Goal: Transaction & Acquisition: Purchase product/service

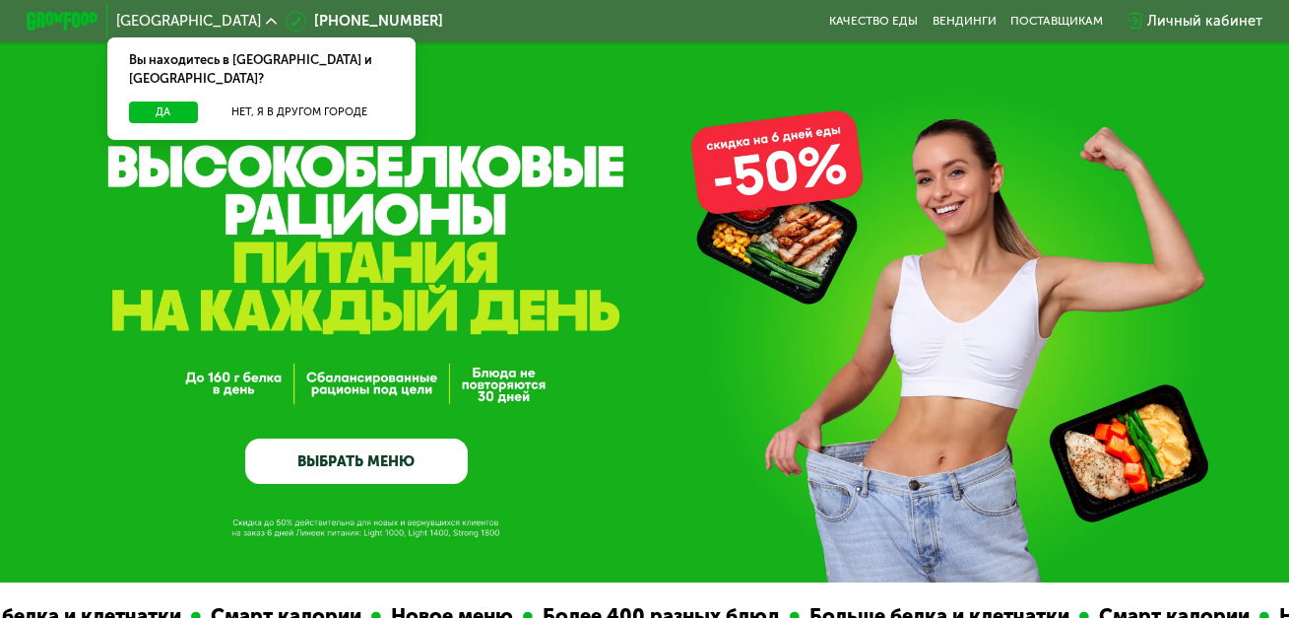
click at [266, 20] on icon at bounding box center [271, 21] width 11 height 11
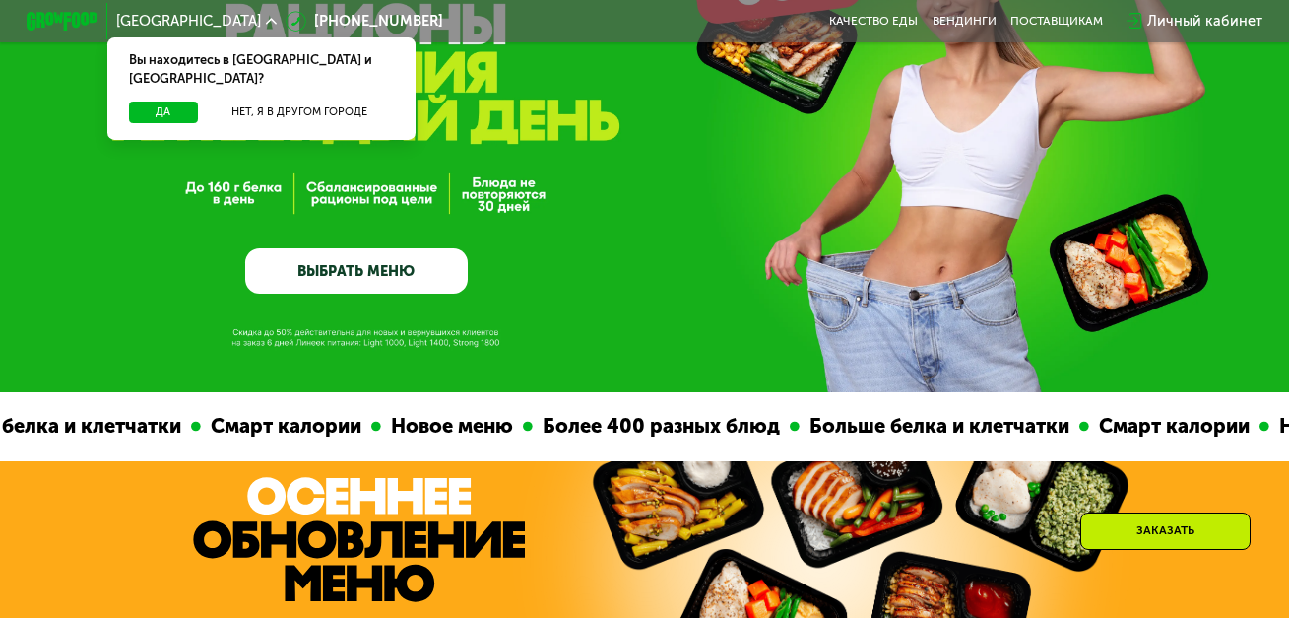
scroll to position [113, 0]
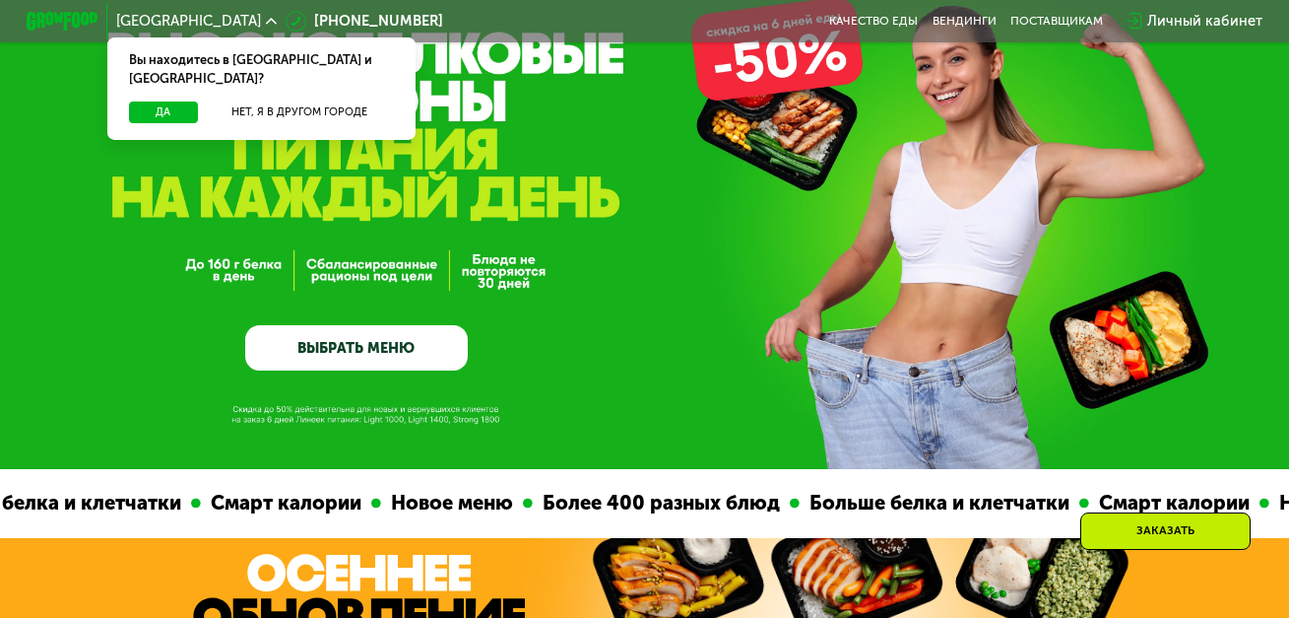
click at [354, 346] on link "ВЫБРАТЬ МЕНЮ" at bounding box center [356, 347] width 223 height 44
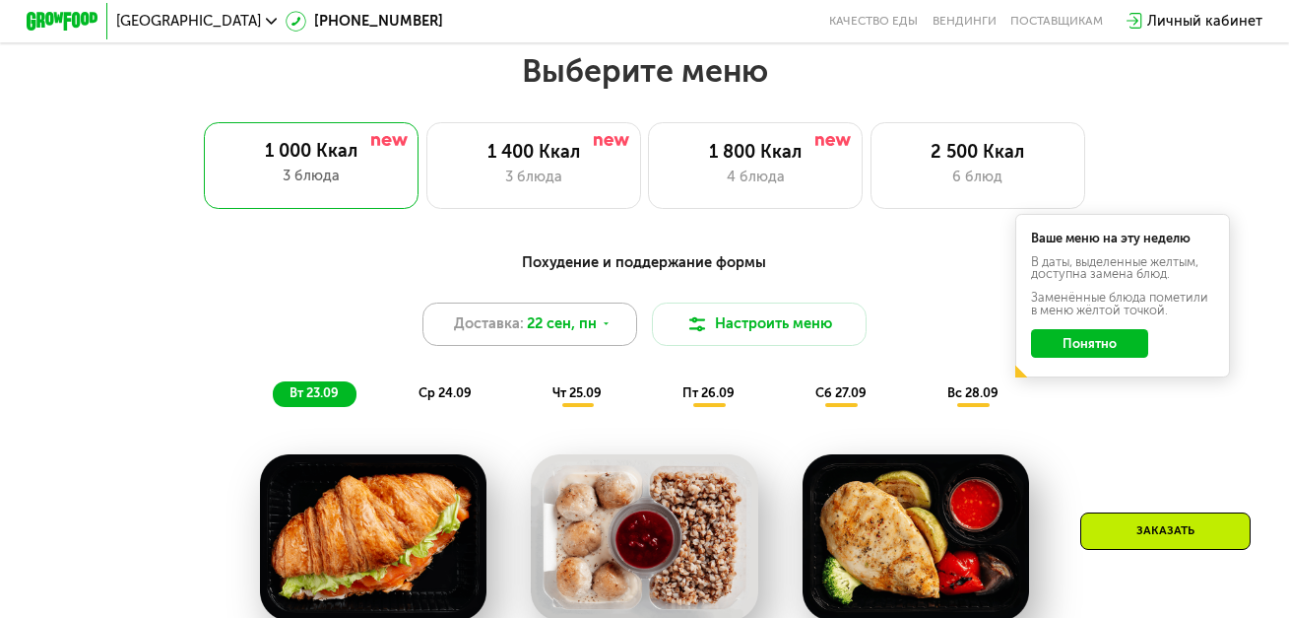
scroll to position [1150, 0]
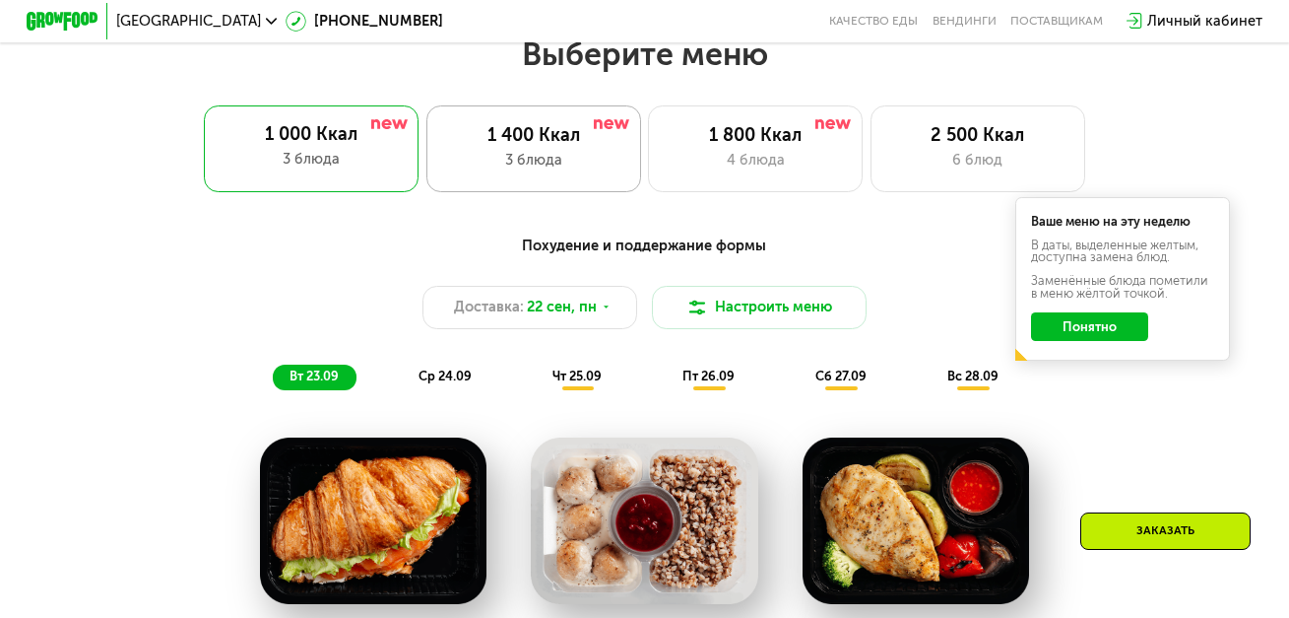
click at [537, 171] on div "3 блюда" at bounding box center [533, 161] width 177 height 22
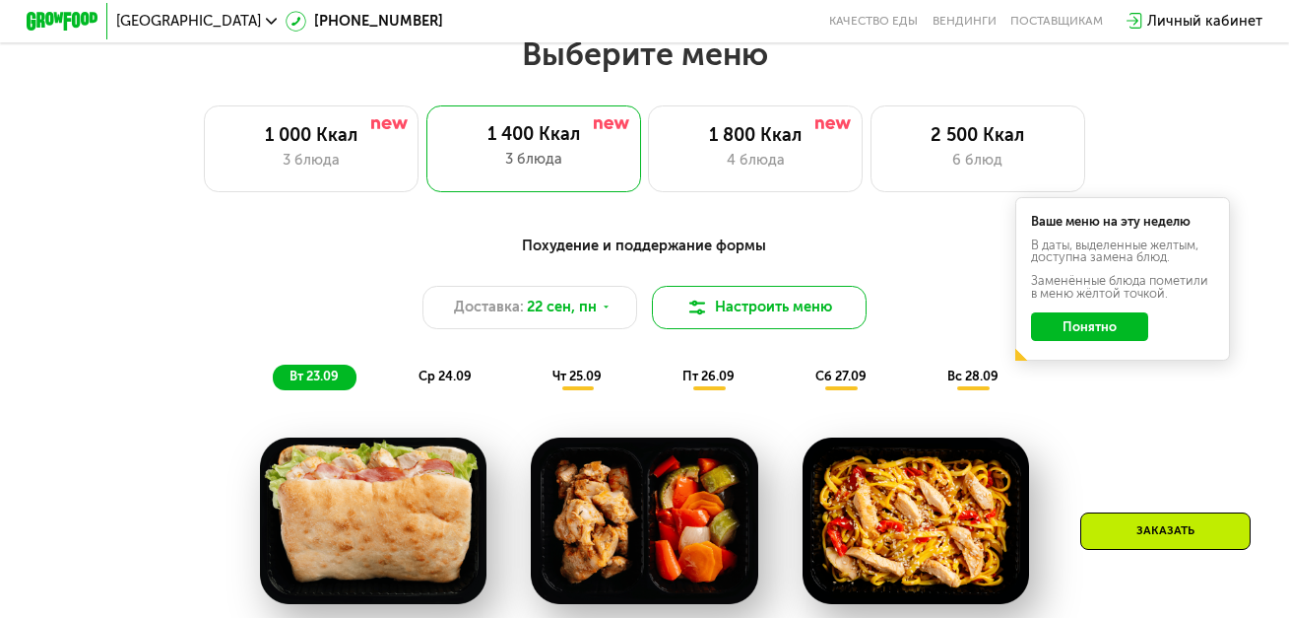
click at [756, 316] on button "Настроить меню" at bounding box center [759, 307] width 215 height 43
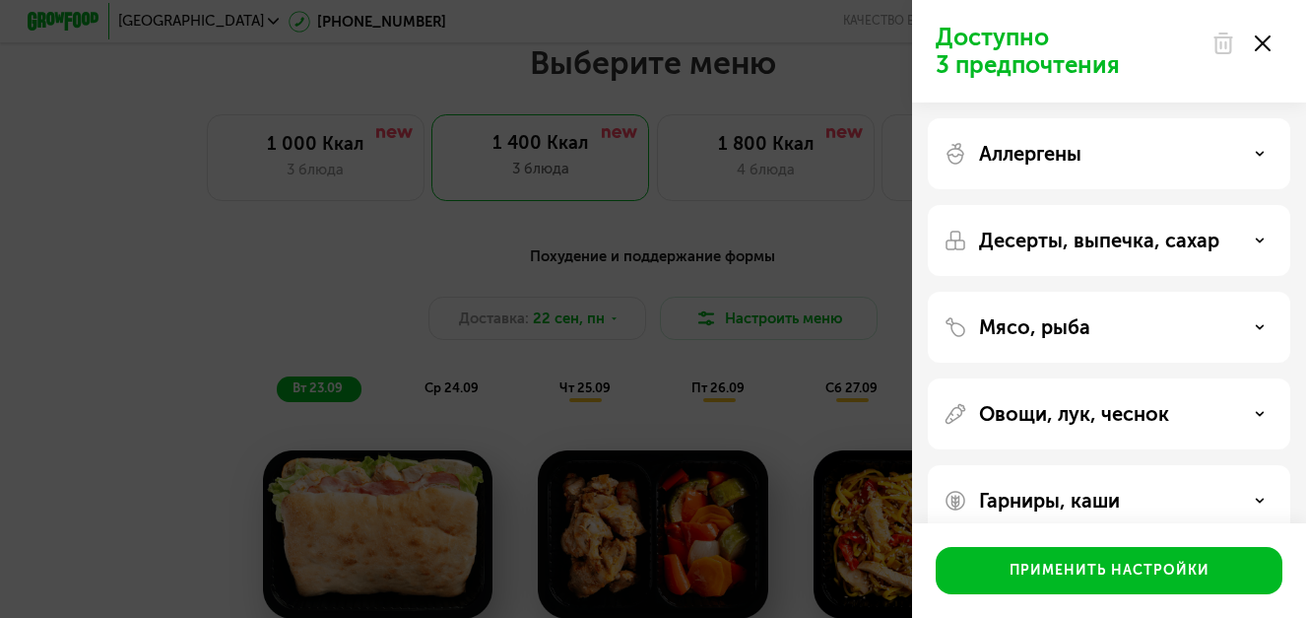
click at [1260, 41] on use at bounding box center [1263, 43] width 16 height 16
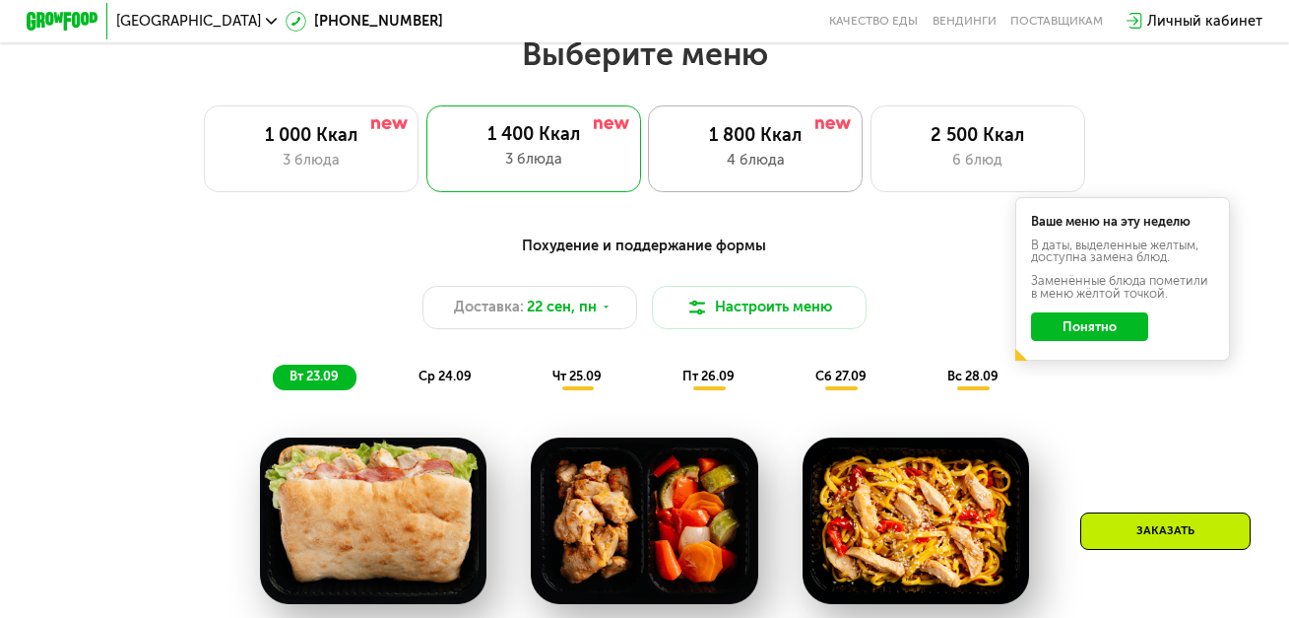
click at [753, 156] on div "1 800 Ккал 4 блюда" at bounding box center [755, 148] width 215 height 86
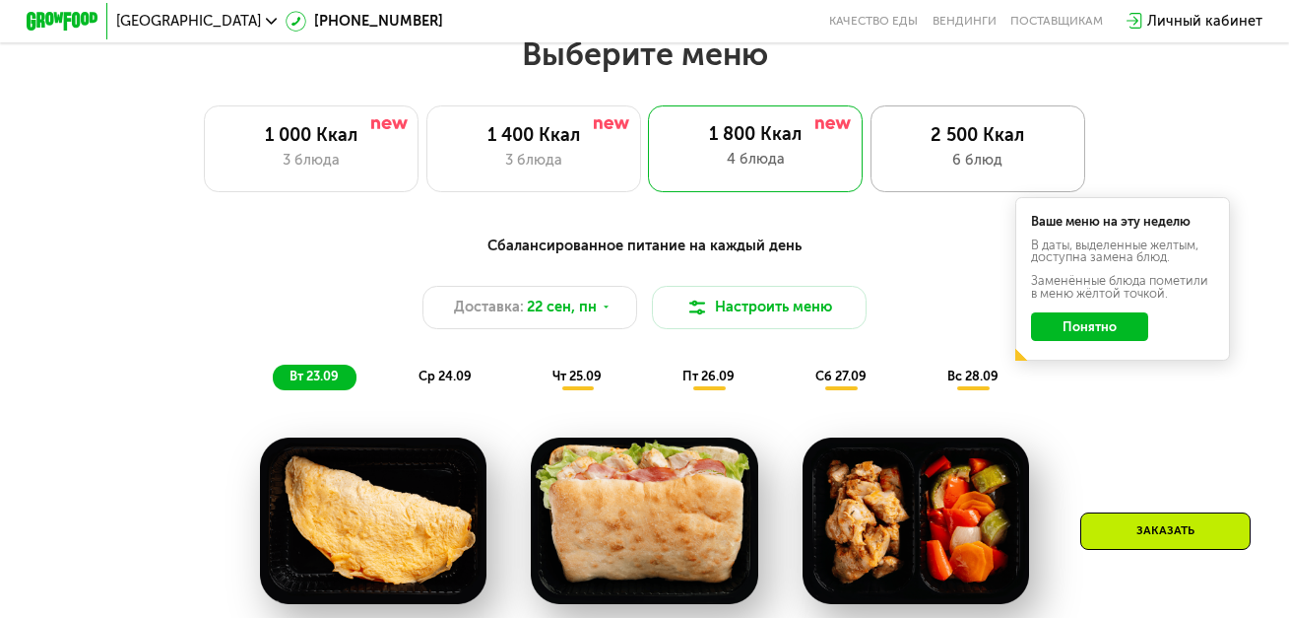
click at [931, 160] on div "6 блюд" at bounding box center [977, 161] width 177 height 22
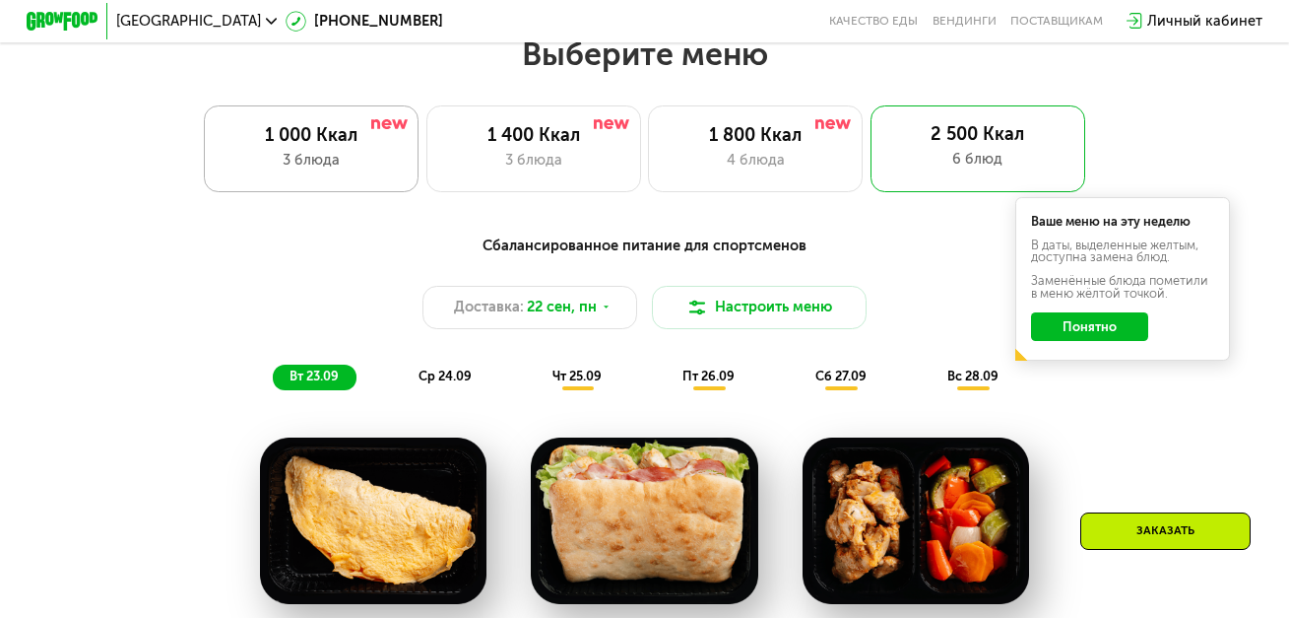
click at [366, 159] on div "3 блюда" at bounding box center [311, 161] width 177 height 22
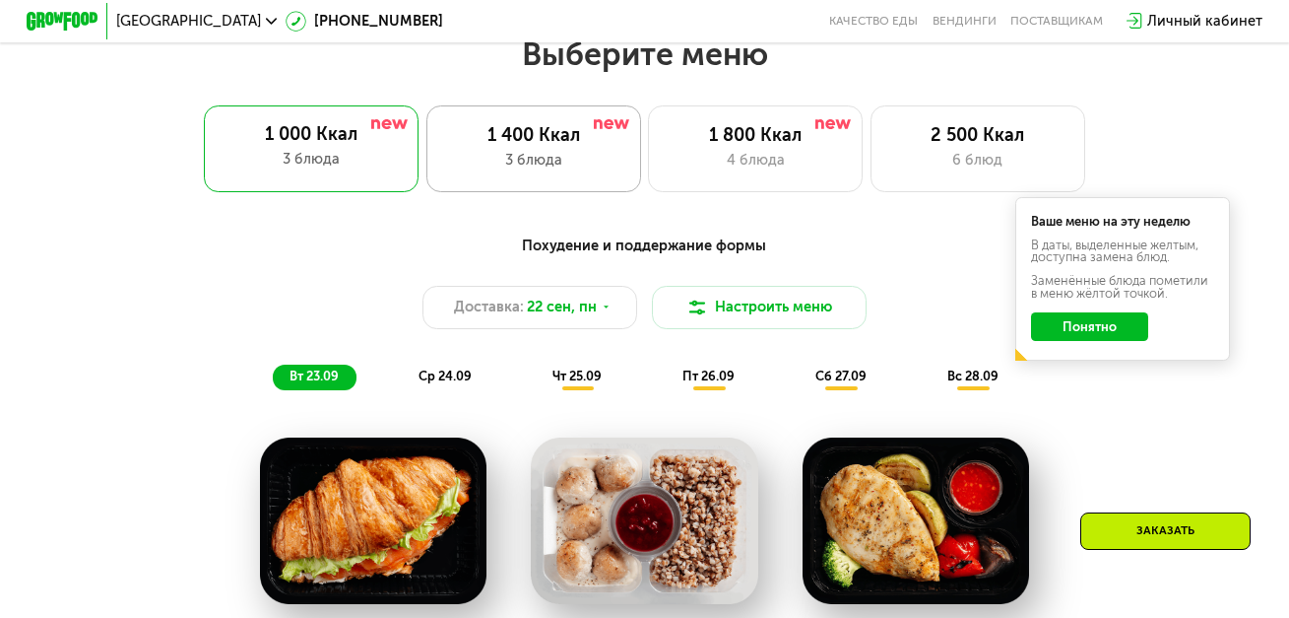
click at [577, 147] on div "1 400 Ккал" at bounding box center [533, 136] width 177 height 22
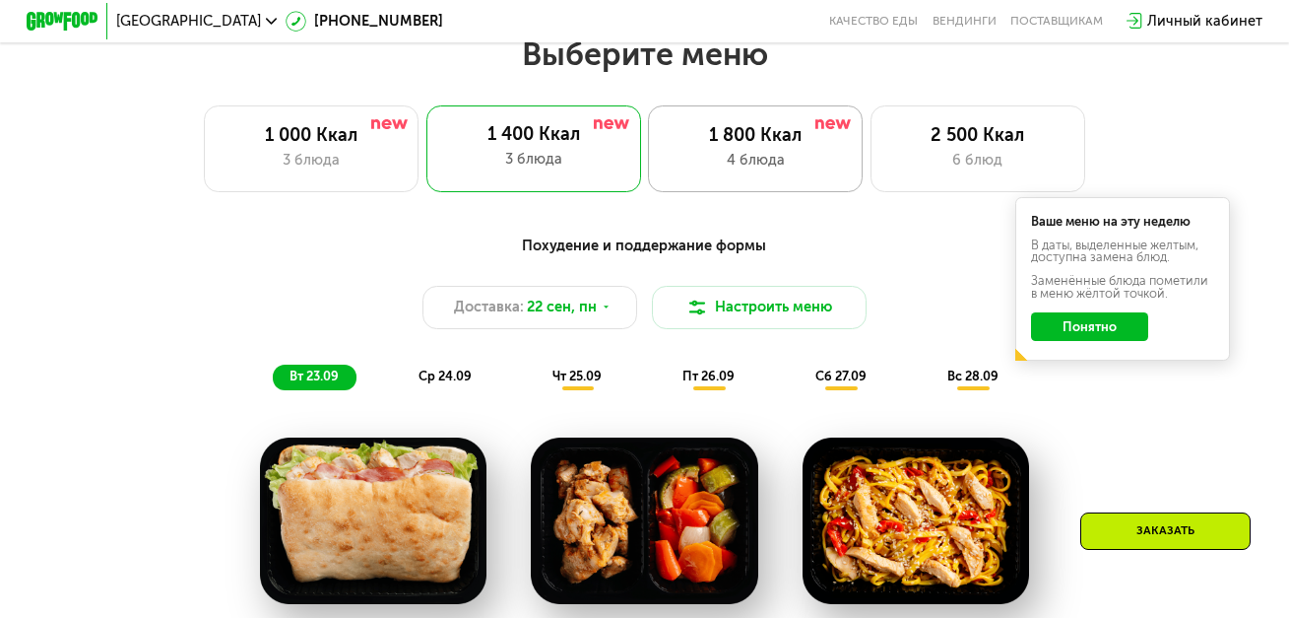
click at [770, 171] on div "4 блюда" at bounding box center [755, 161] width 177 height 22
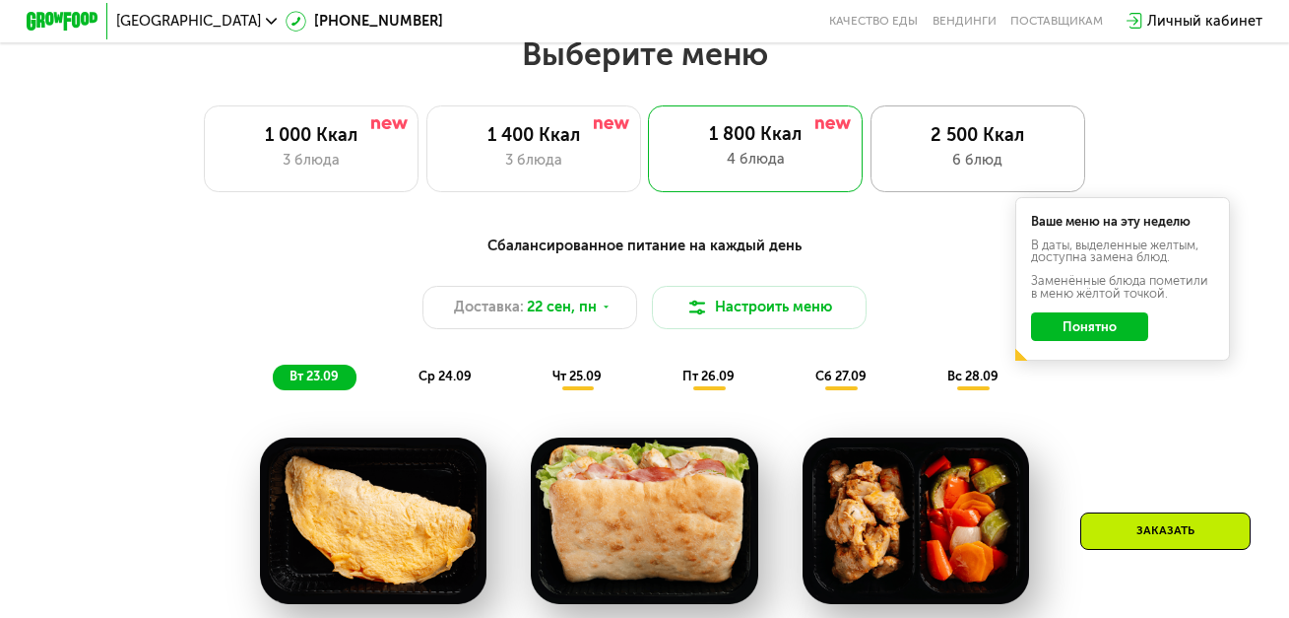
click at [960, 158] on div "2 500 Ккал 6 блюд" at bounding box center [978, 148] width 215 height 86
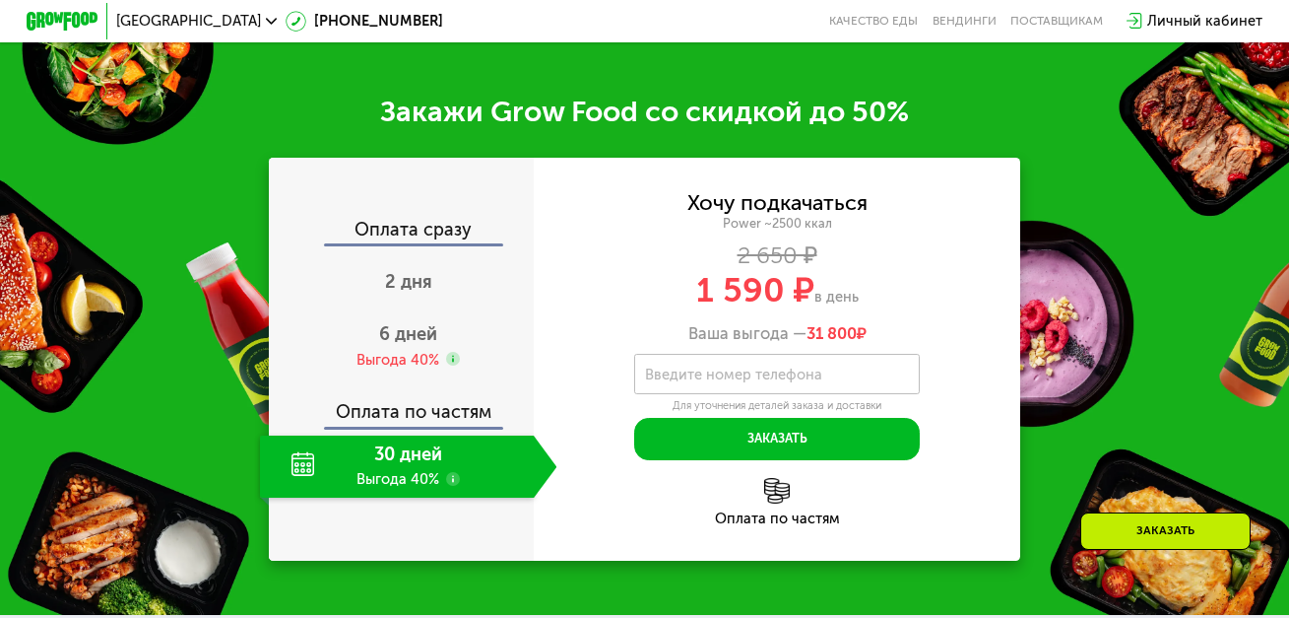
scroll to position [2476, 0]
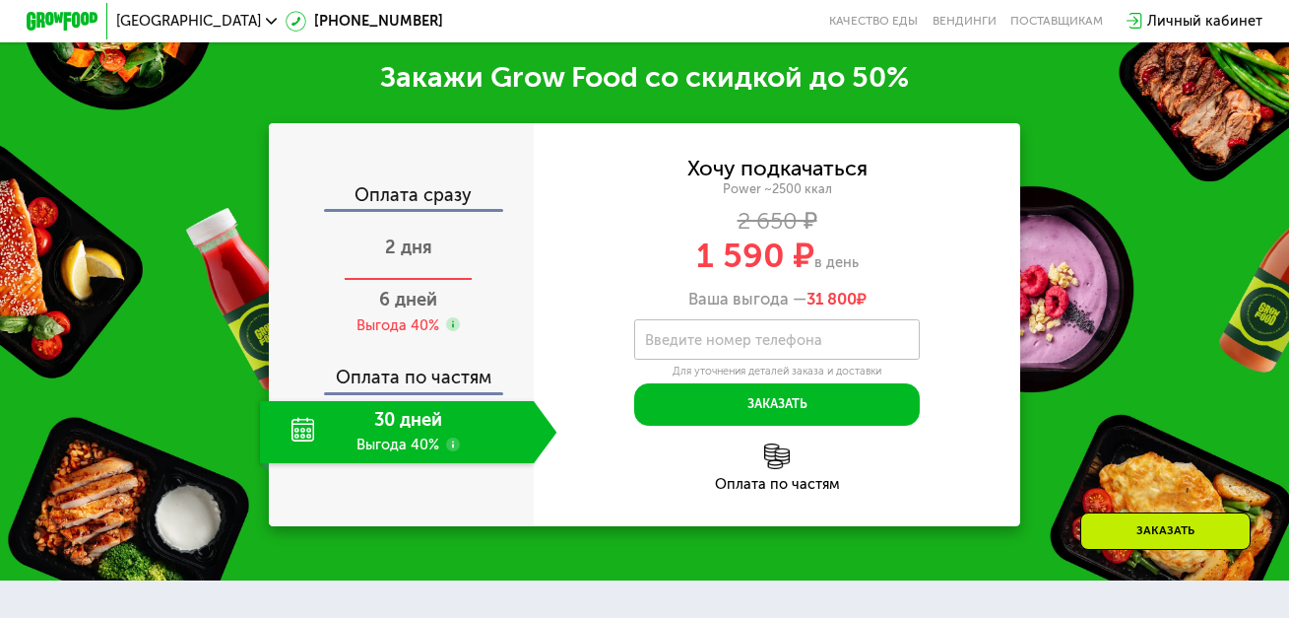
click at [403, 258] on span "2 дня" at bounding box center [408, 247] width 47 height 22
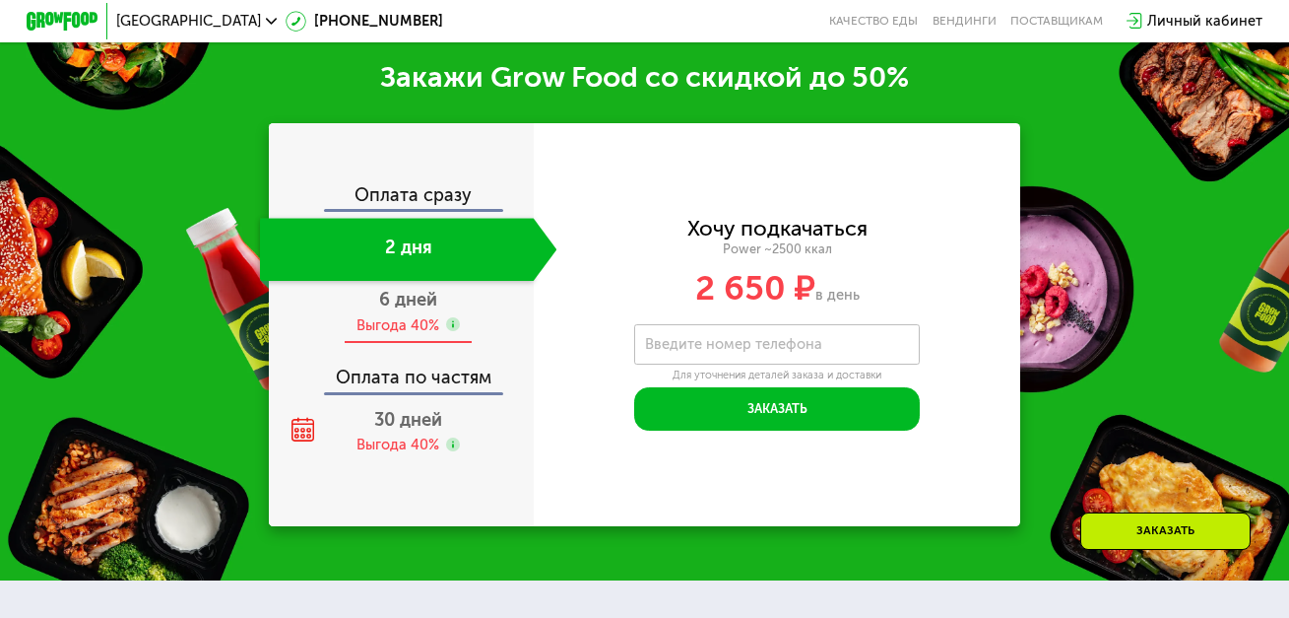
click at [401, 310] on span "6 дней" at bounding box center [408, 300] width 58 height 22
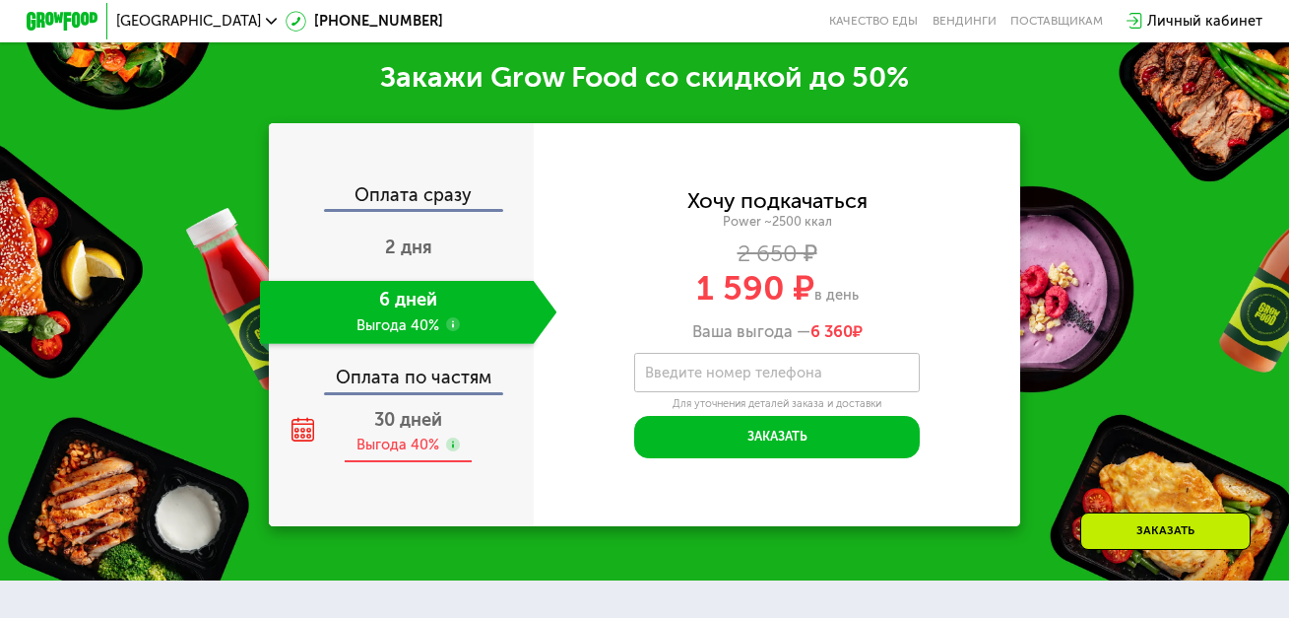
click at [394, 430] on span "30 дней" at bounding box center [408, 420] width 68 height 22
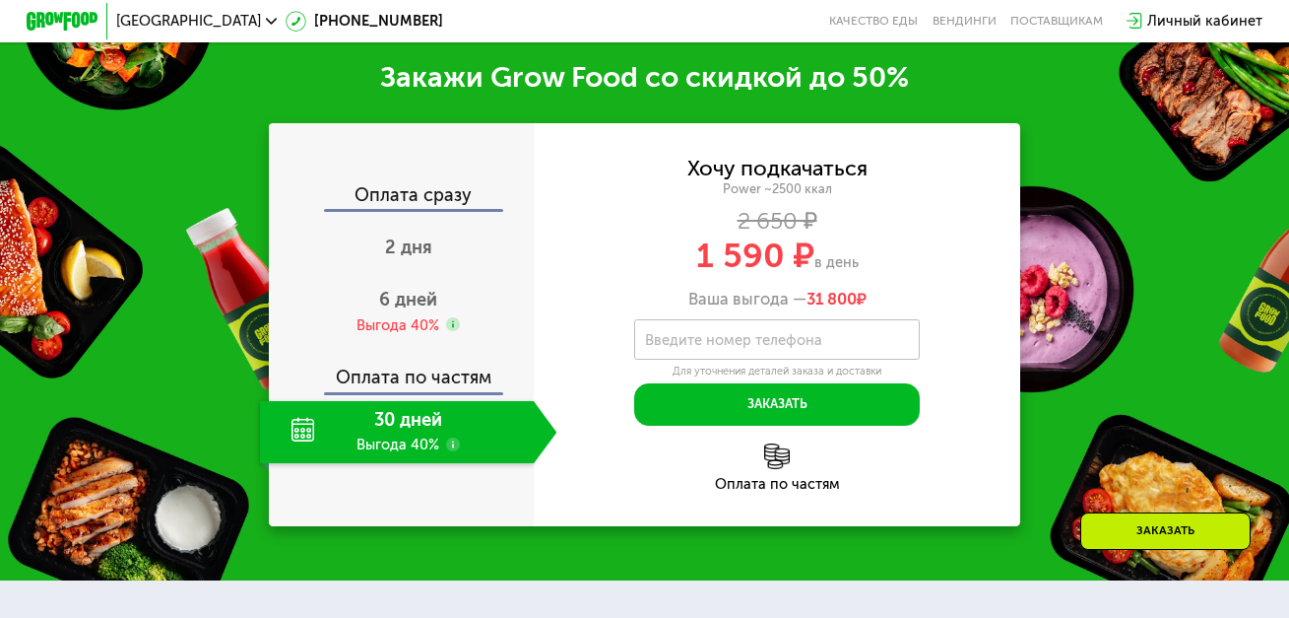
click at [408, 210] on div "Оплата сразу" at bounding box center [402, 198] width 263 height 24
click at [406, 210] on div "Оплата сразу" at bounding box center [402, 198] width 263 height 24
click at [397, 310] on span "6 дней" at bounding box center [408, 300] width 58 height 22
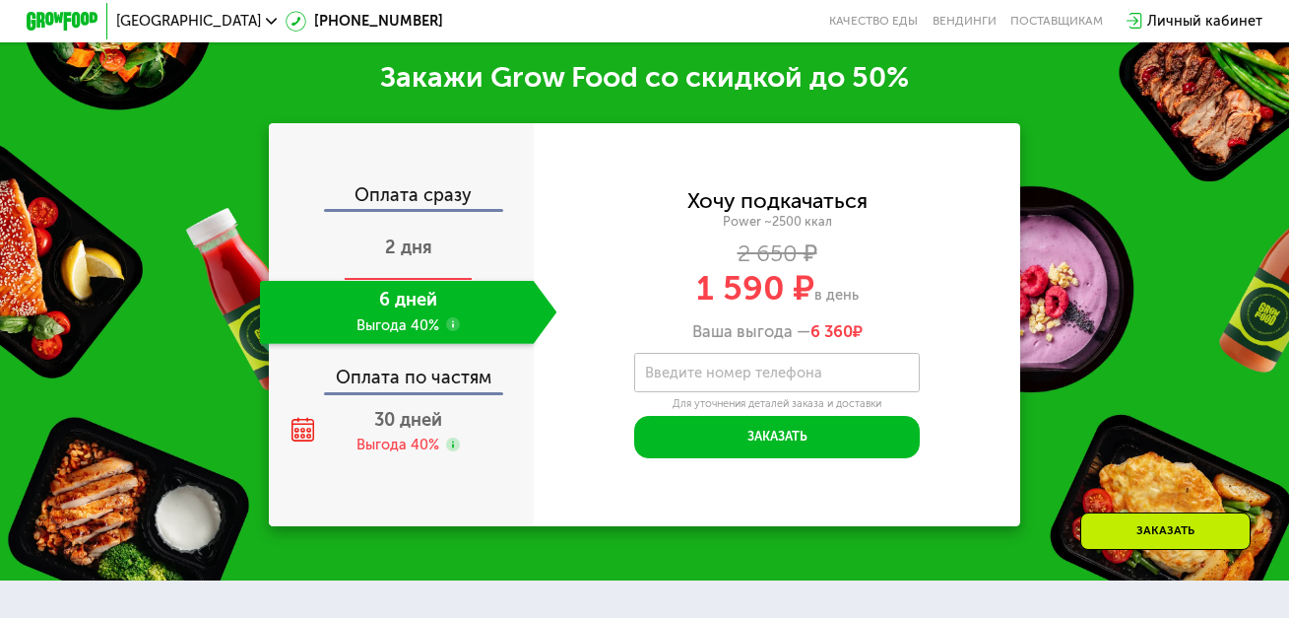
click at [404, 258] on span "2 дня" at bounding box center [408, 247] width 47 height 22
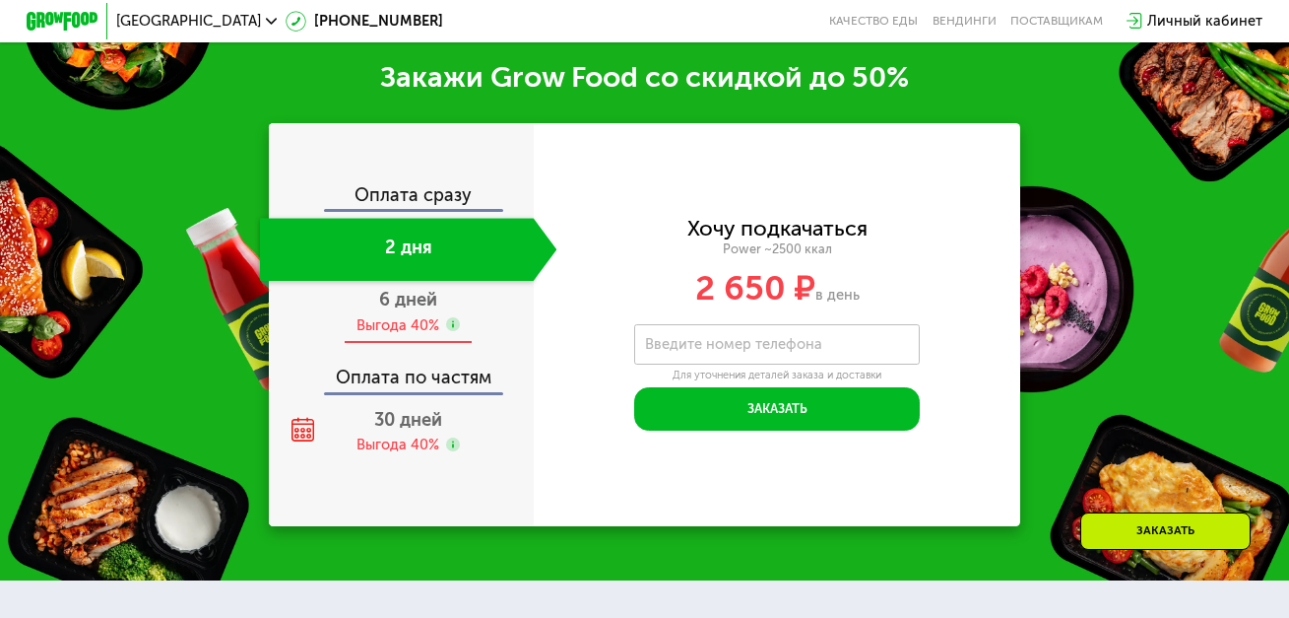
click at [396, 310] on span "6 дней" at bounding box center [408, 300] width 58 height 22
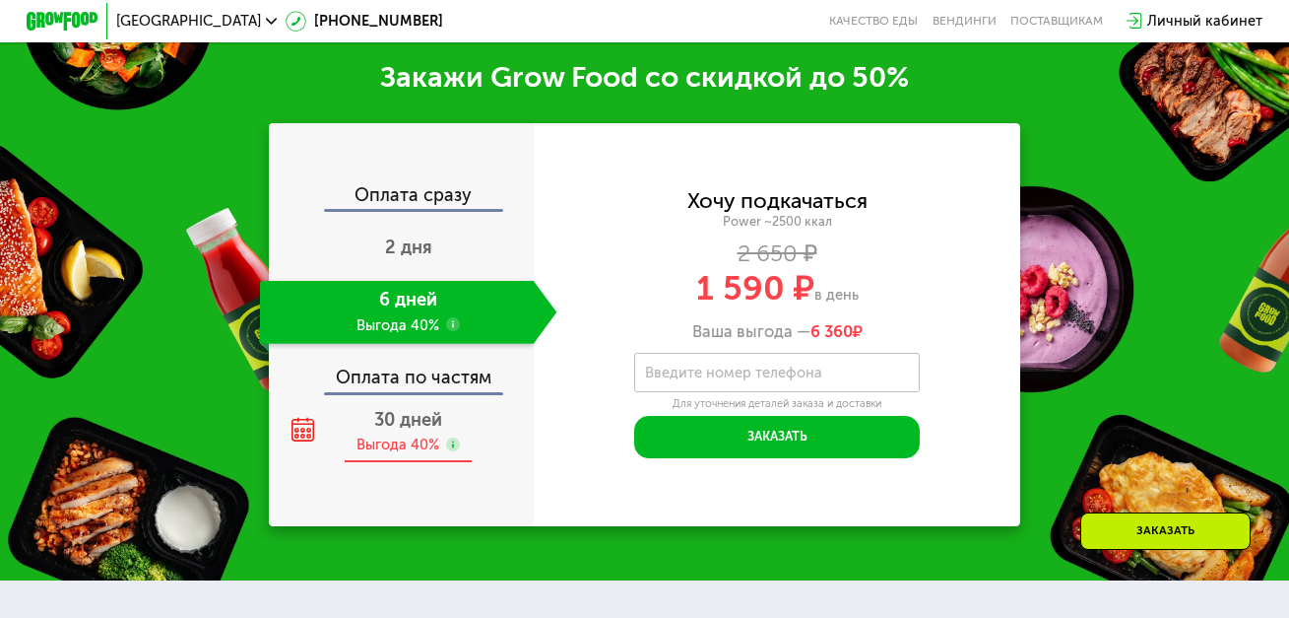
click at [309, 442] on use at bounding box center [303, 430] width 23 height 25
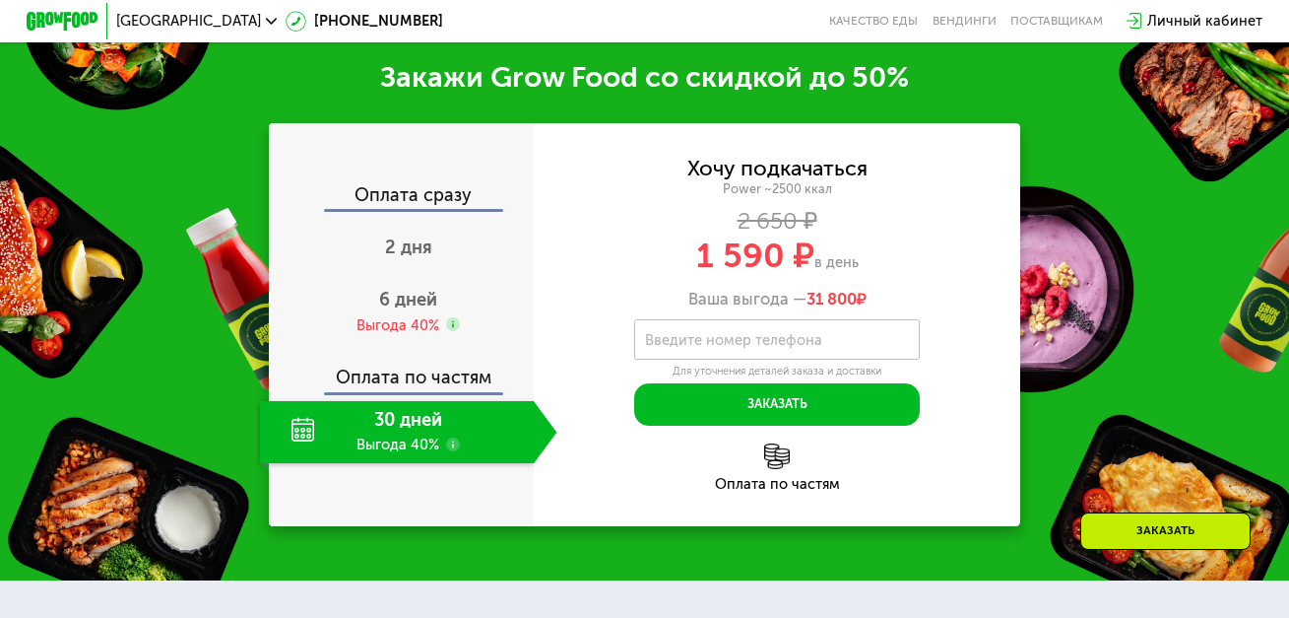
click at [447, 452] on use at bounding box center [453, 444] width 15 height 15
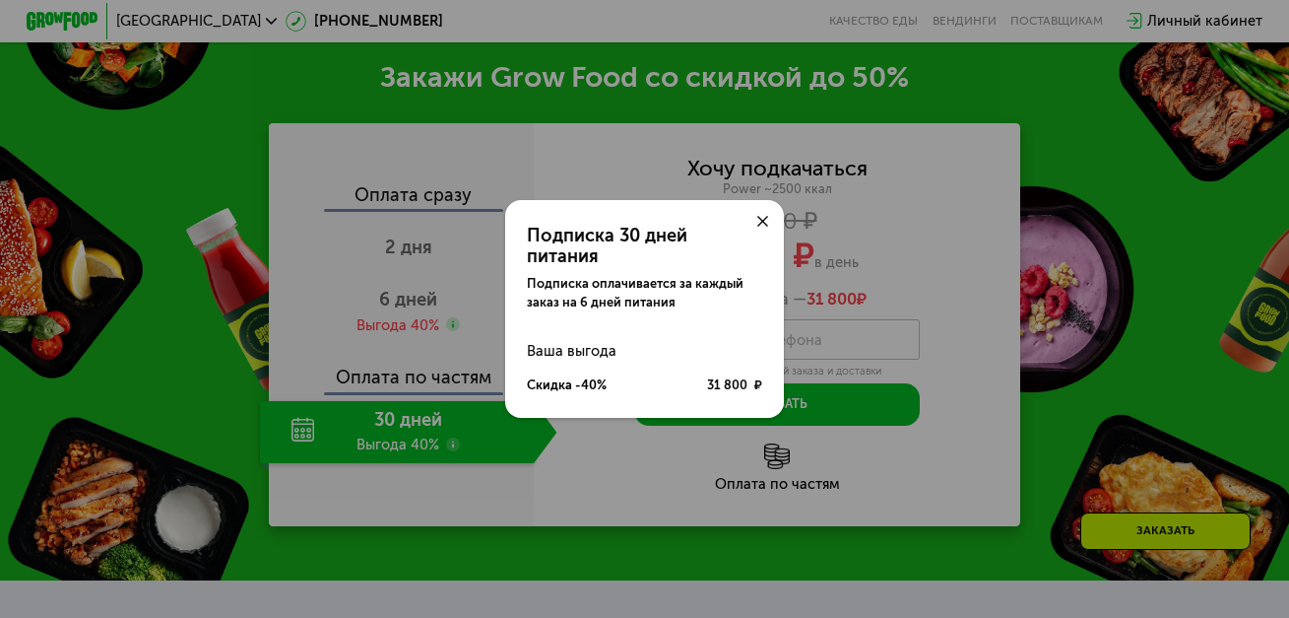
click at [767, 227] on icon at bounding box center [762, 221] width 11 height 11
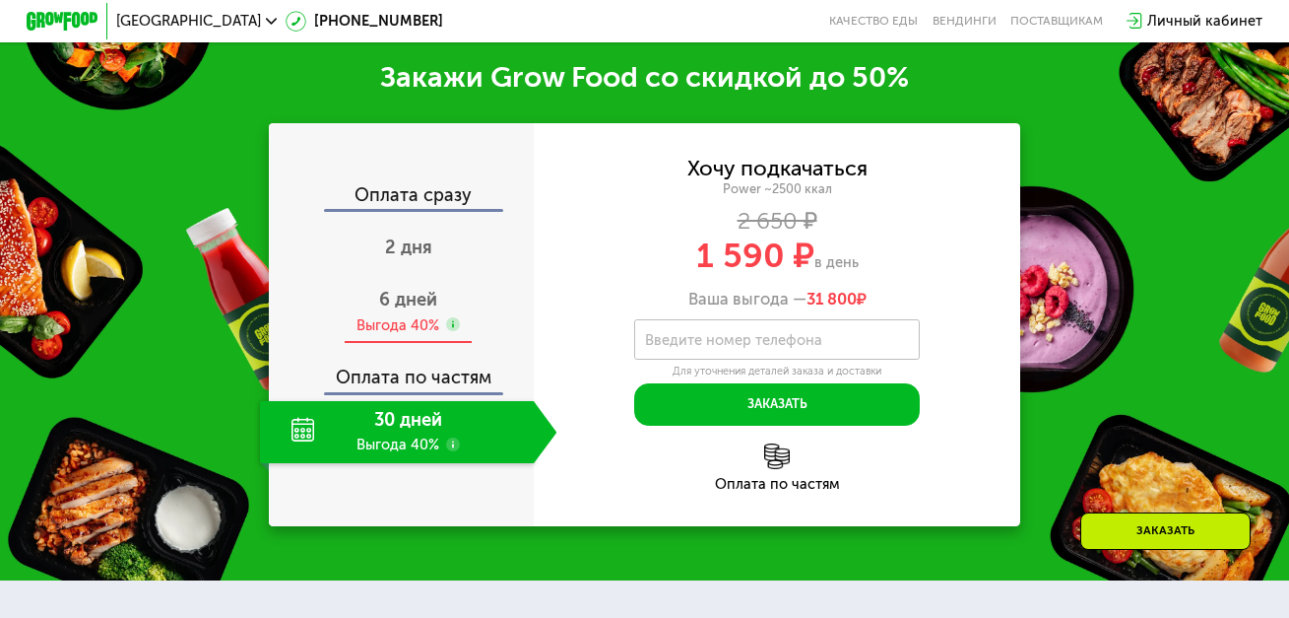
click at [451, 332] on use at bounding box center [453, 324] width 15 height 15
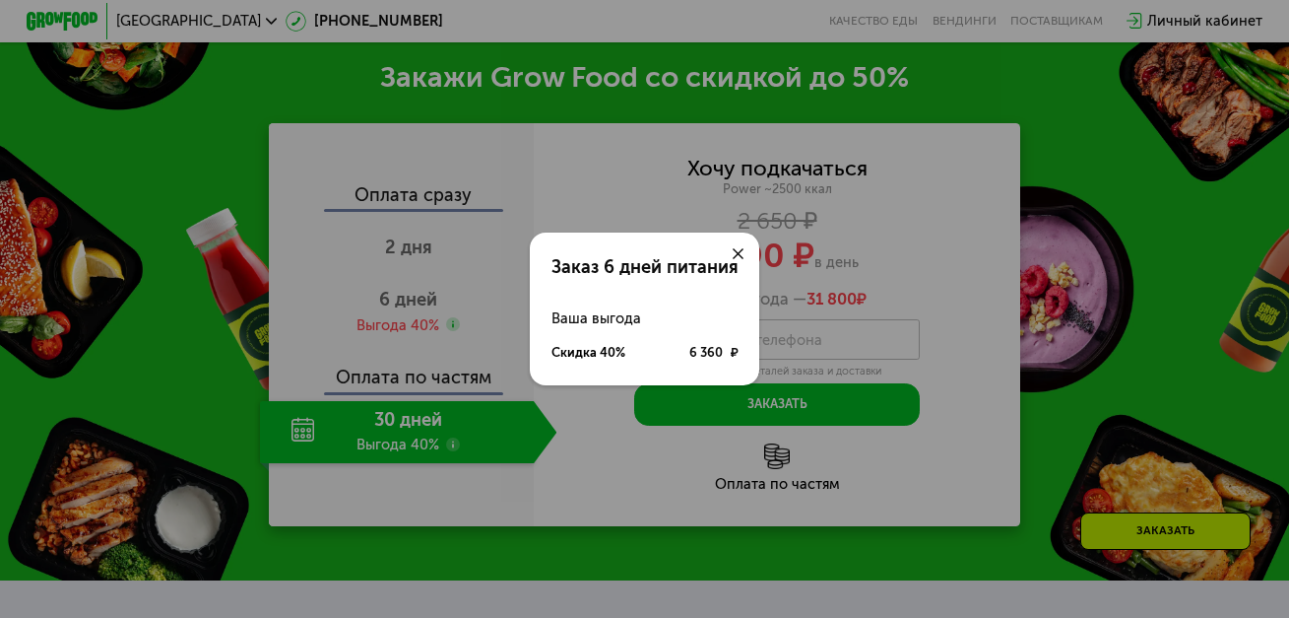
click at [737, 250] on icon at bounding box center [738, 253] width 11 height 11
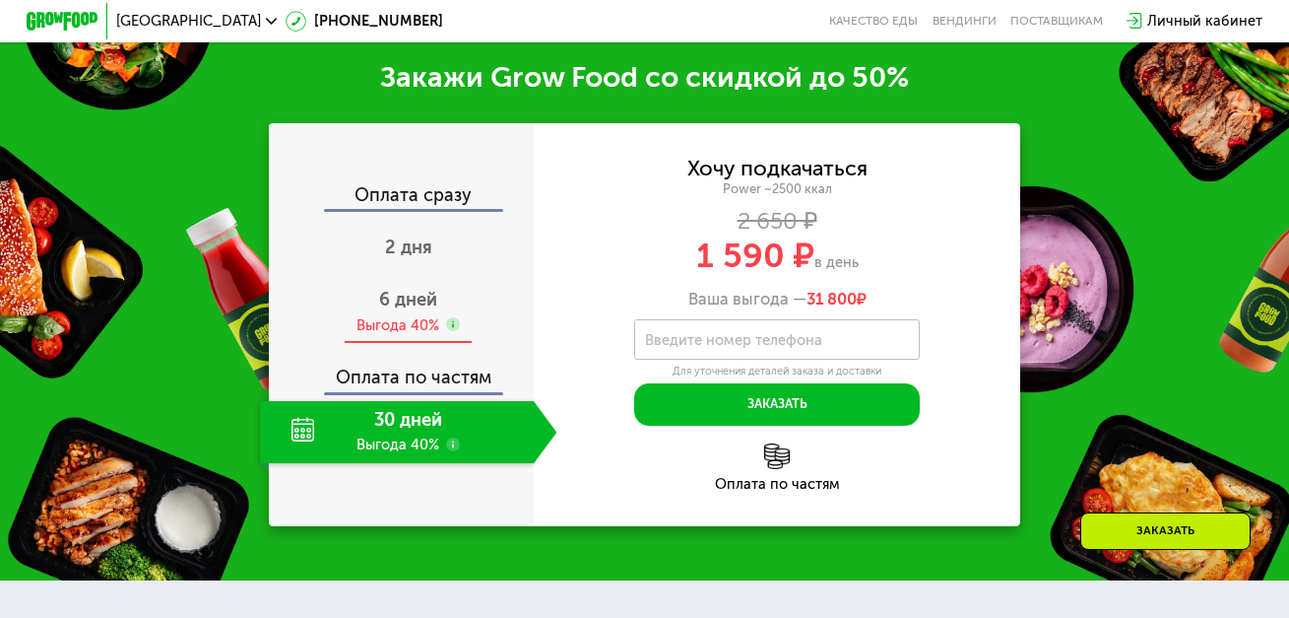
click at [426, 310] on span "6 дней" at bounding box center [408, 300] width 58 height 22
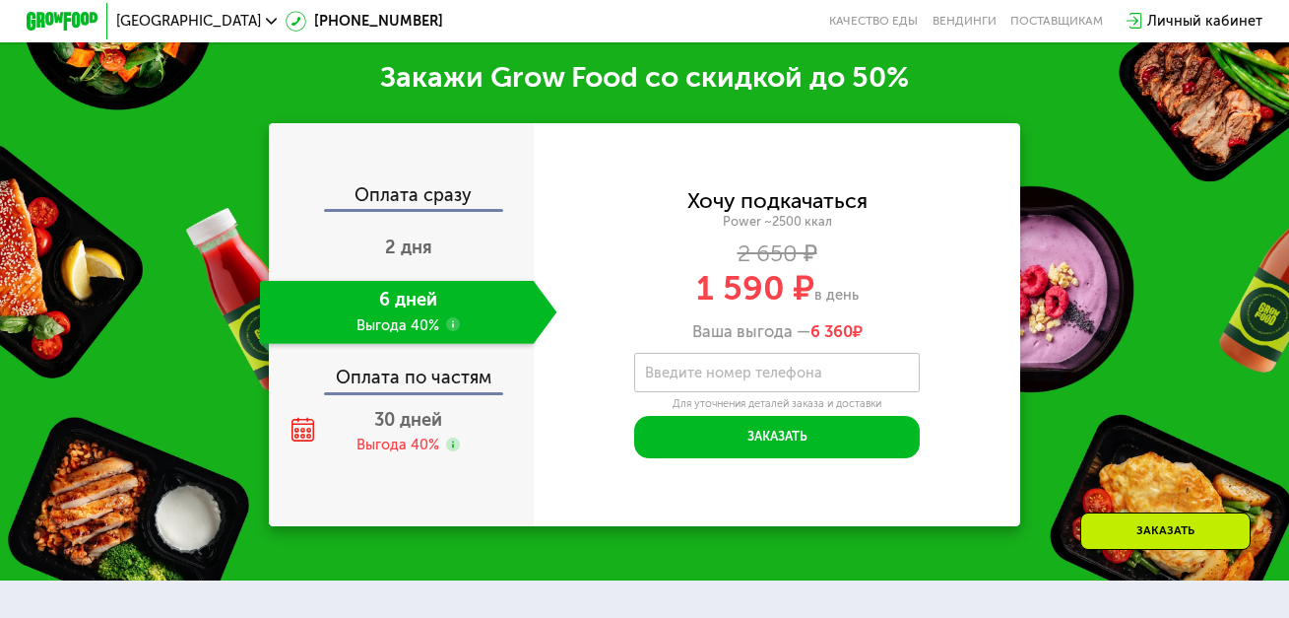
click at [450, 332] on use at bounding box center [453, 324] width 15 height 15
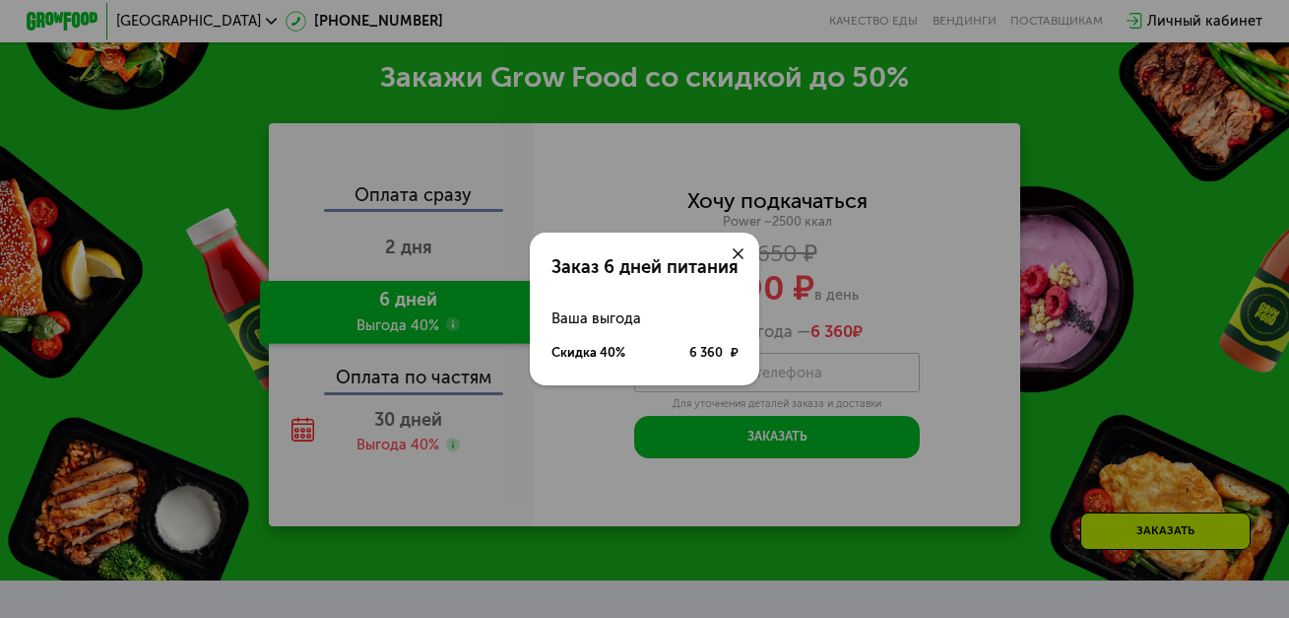
click at [740, 249] on icon at bounding box center [738, 253] width 11 height 11
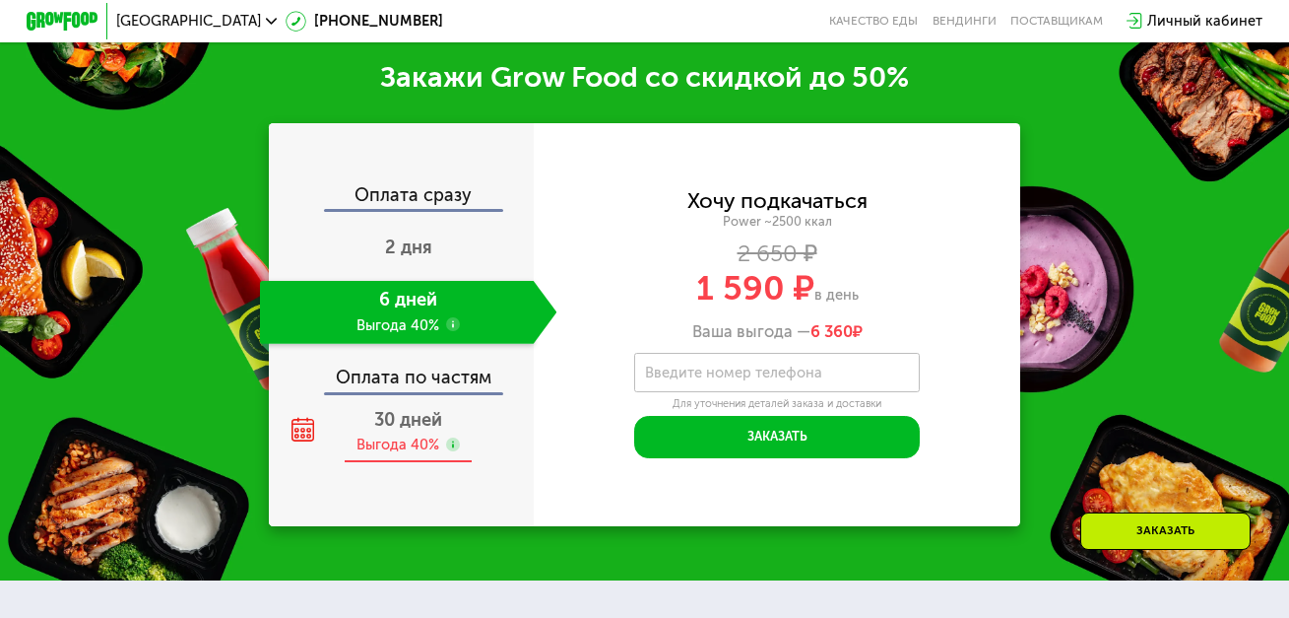
click at [375, 454] on div "Выгода 40%" at bounding box center [398, 444] width 83 height 20
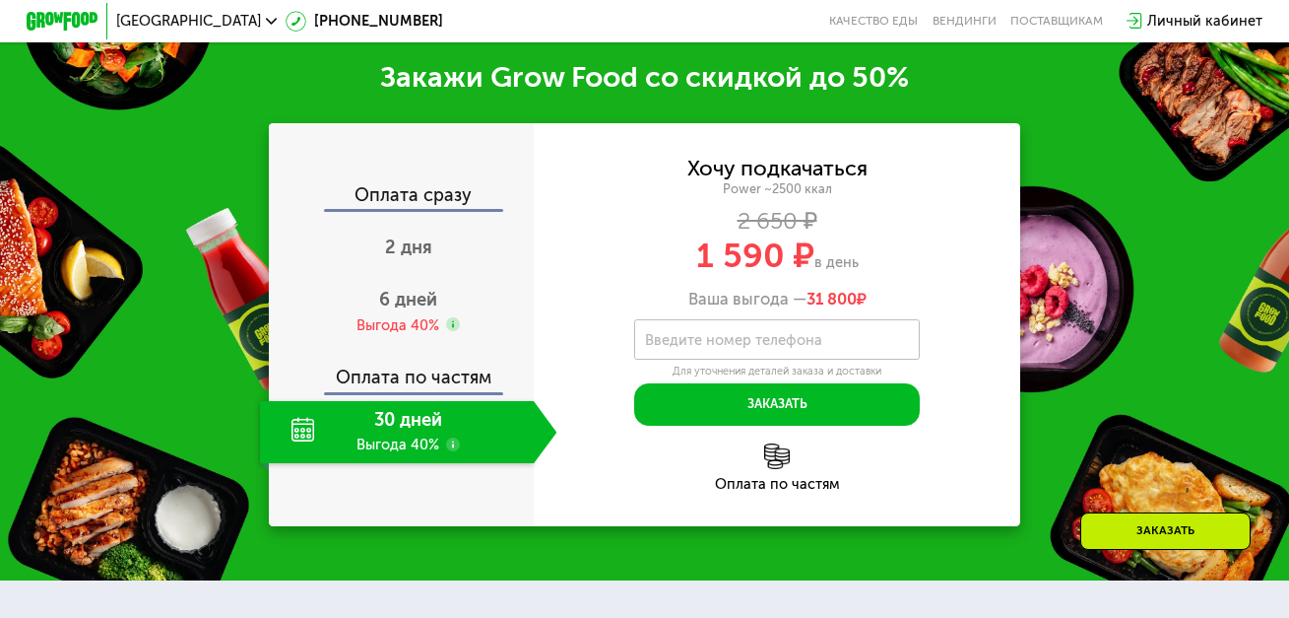
click at [446, 452] on use at bounding box center [453, 444] width 15 height 15
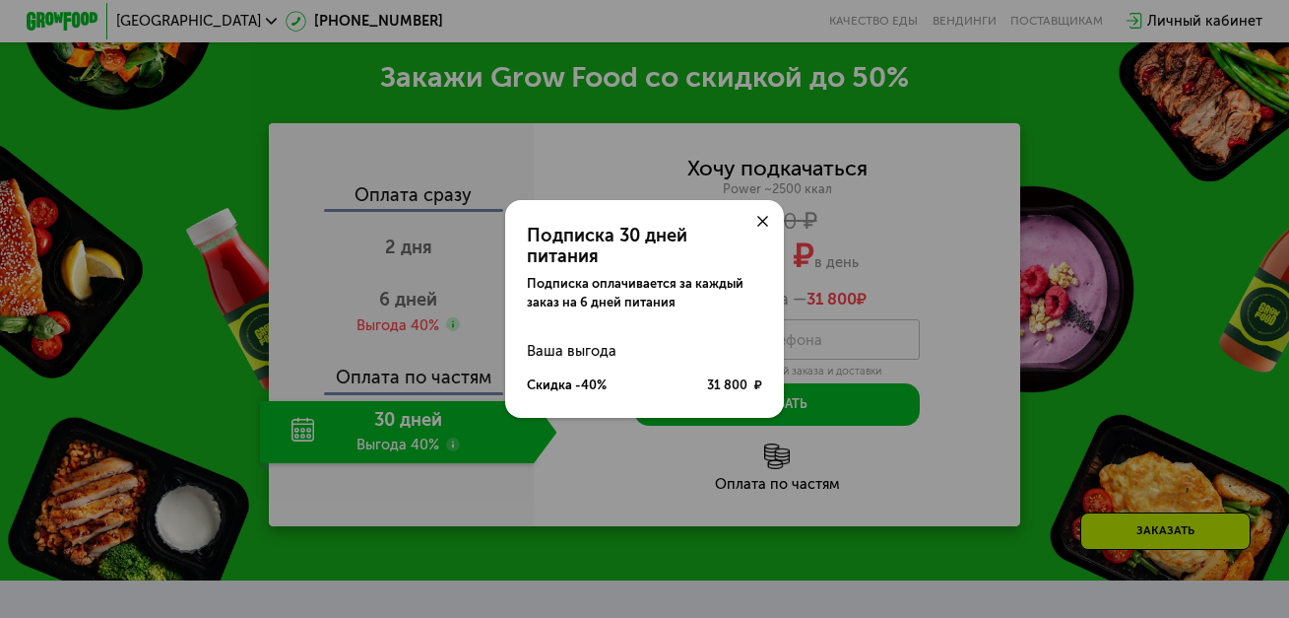
click at [765, 227] on icon at bounding box center [762, 221] width 11 height 11
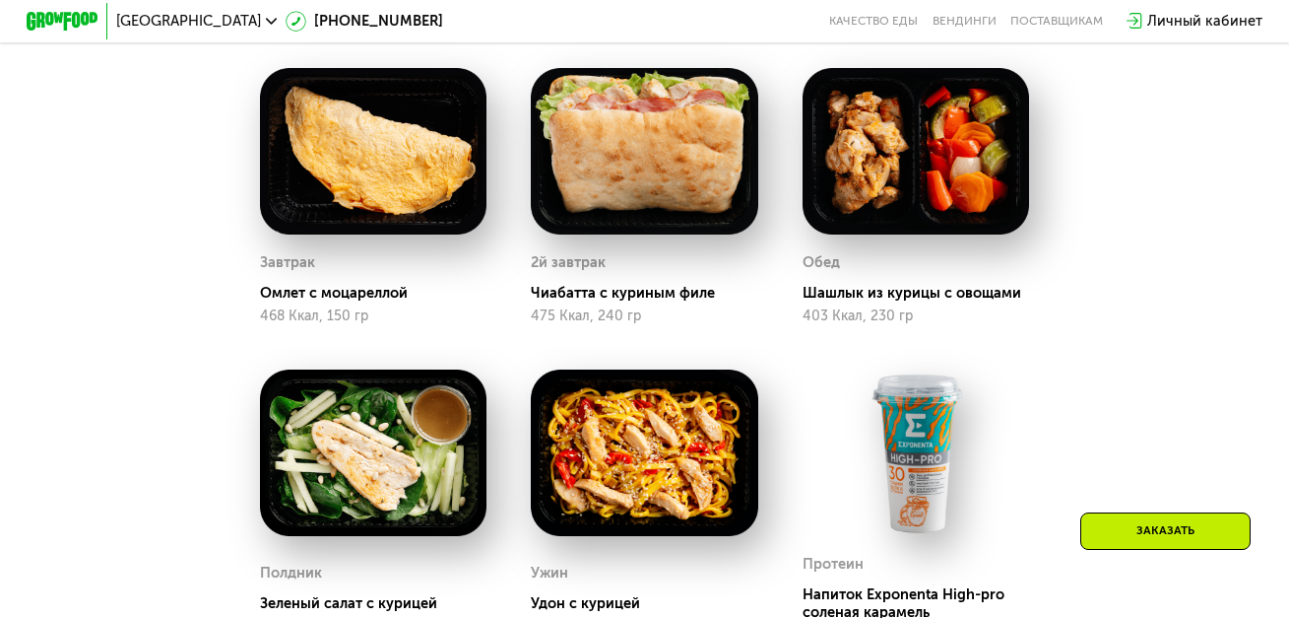
scroll to position [1508, 0]
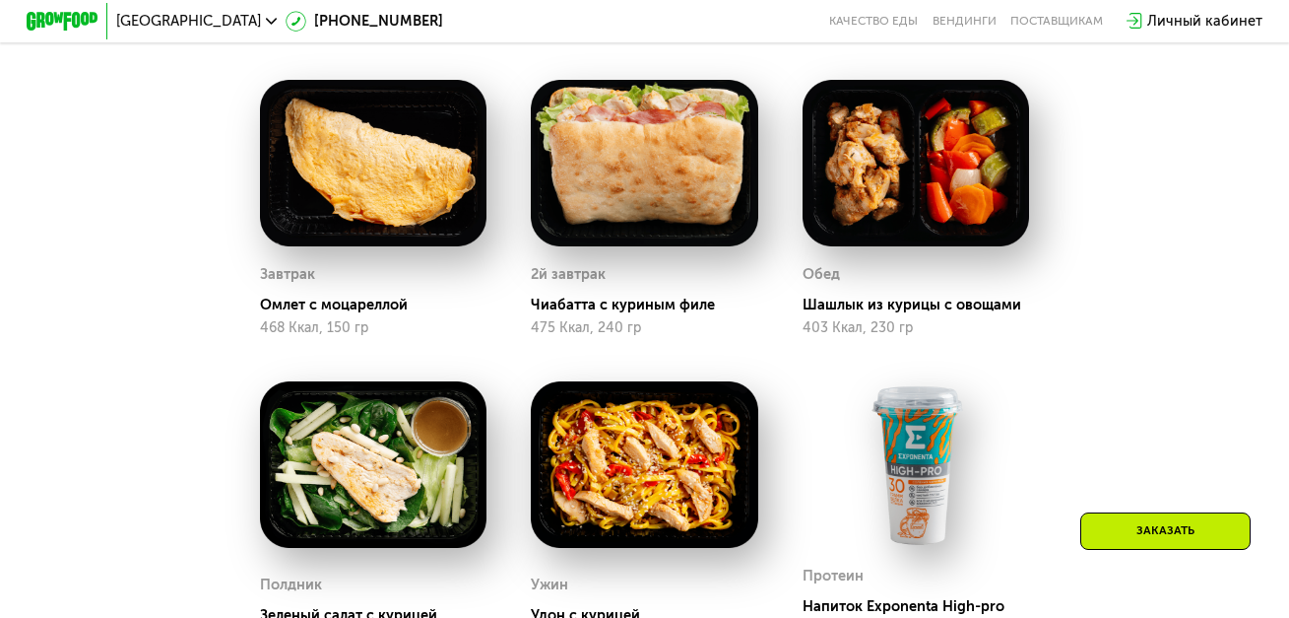
click at [647, 313] on div "Чиабатта с куриным филе" at bounding box center [651, 304] width 241 height 18
click at [654, 218] on img at bounding box center [644, 163] width 227 height 166
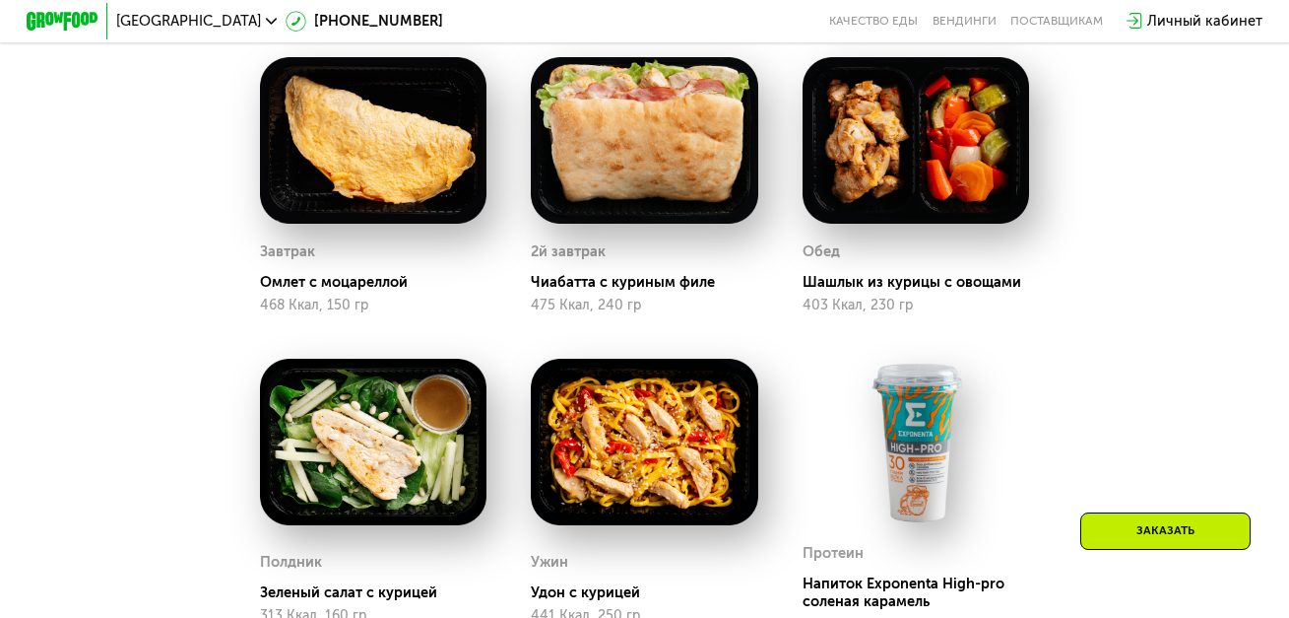
scroll to position [1450, 0]
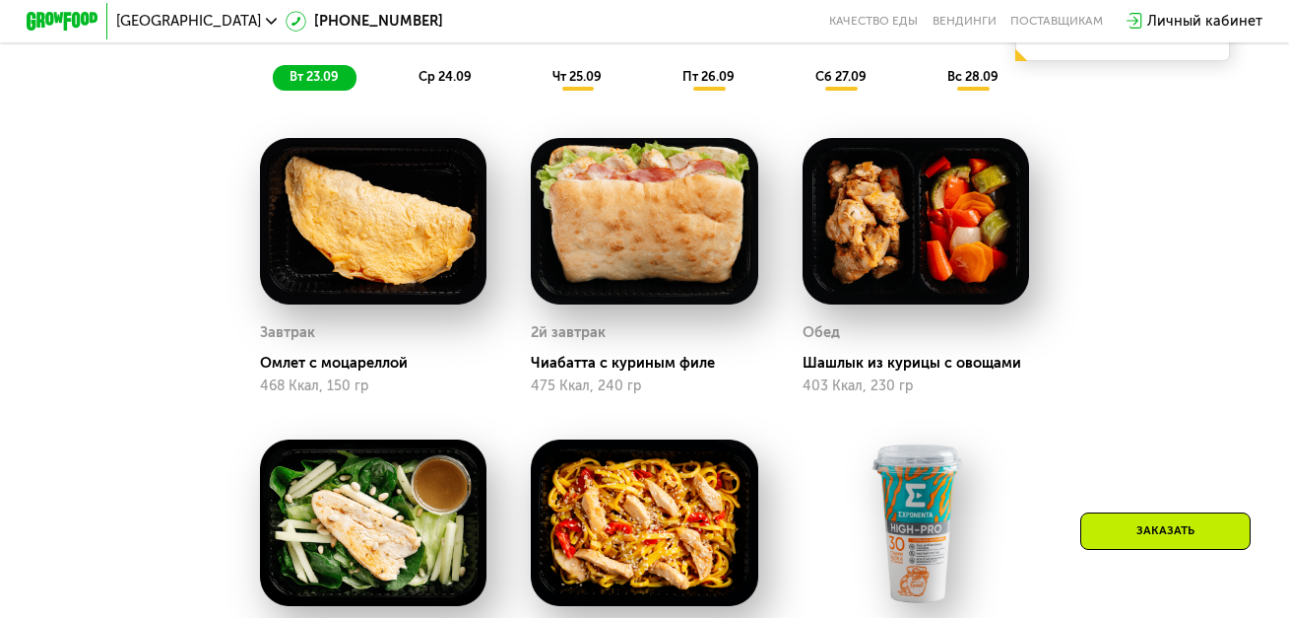
click at [630, 242] on img at bounding box center [644, 221] width 227 height 166
click at [888, 244] on img at bounding box center [916, 221] width 227 height 166
click at [436, 84] on span "ср 24.09" at bounding box center [445, 76] width 53 height 15
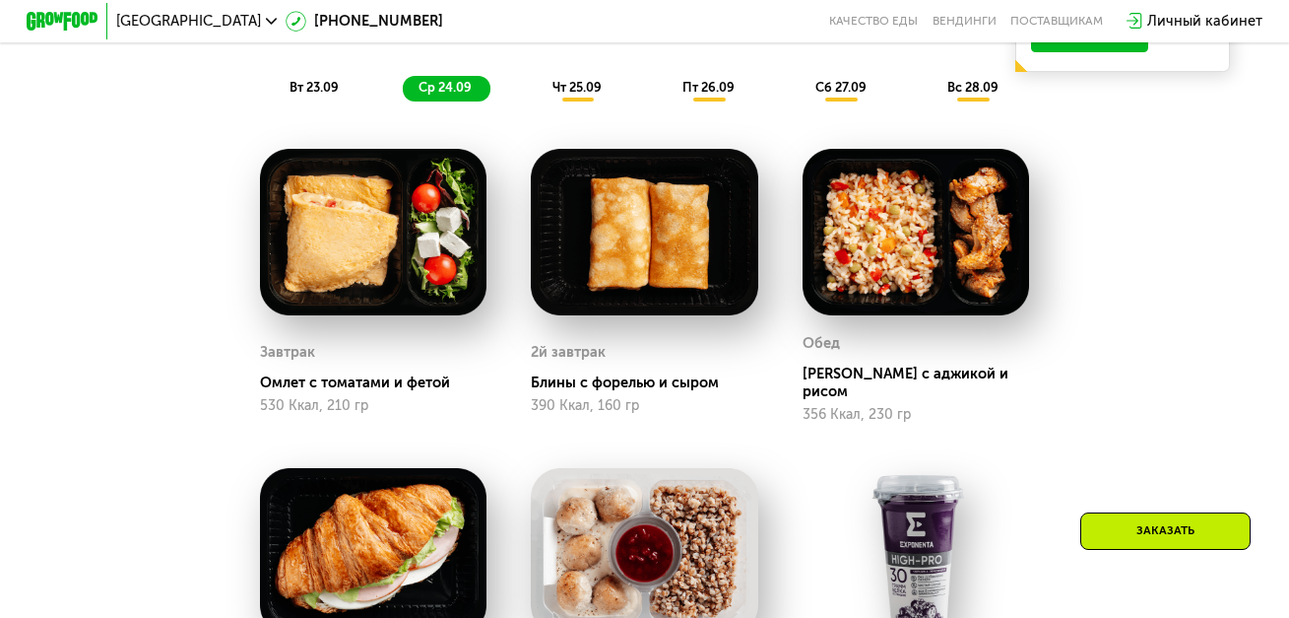
scroll to position [1427, 0]
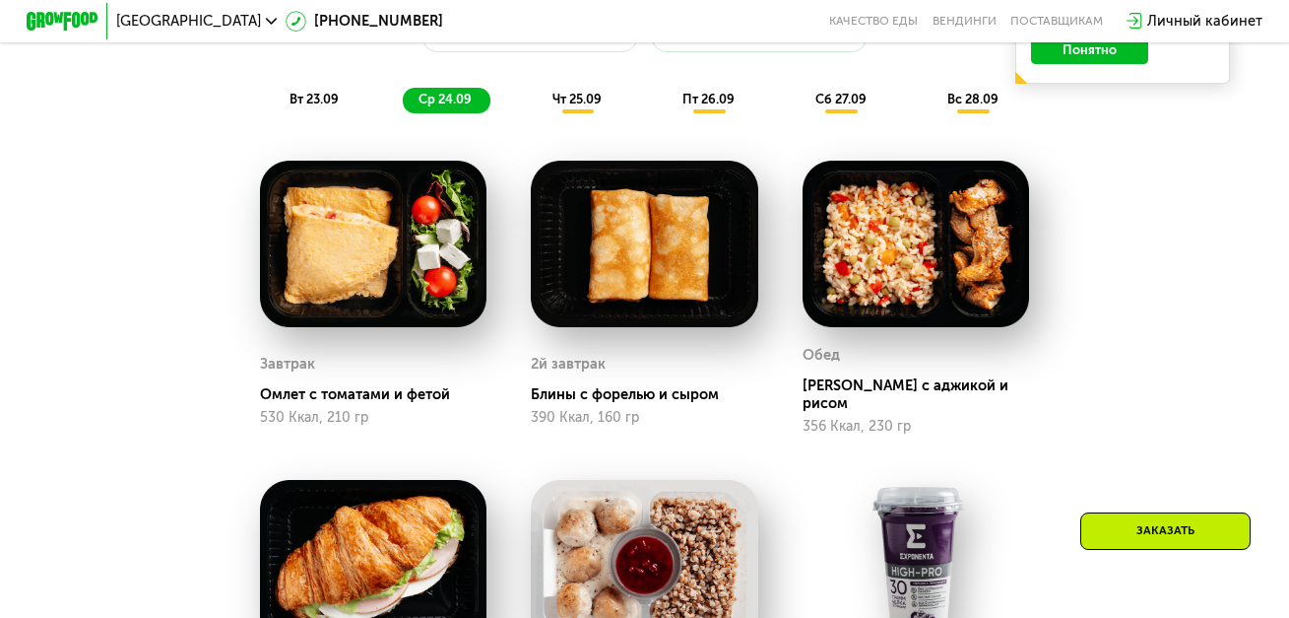
click at [582, 106] on span "чт 25.09" at bounding box center [577, 99] width 49 height 15
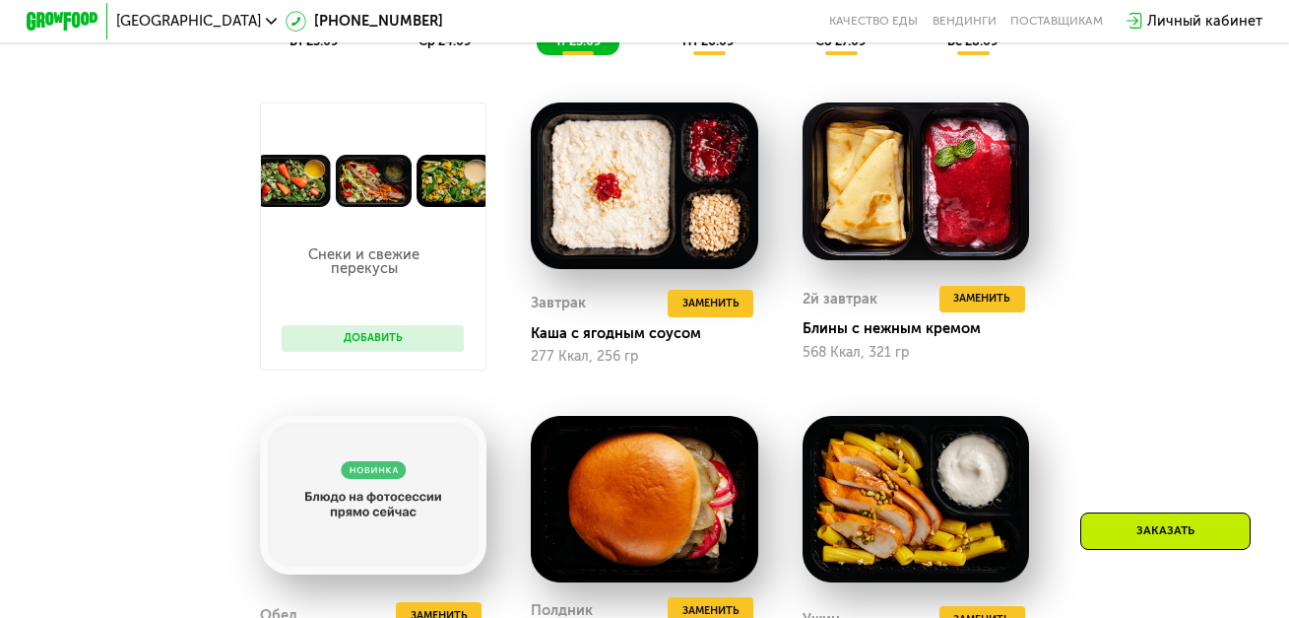
scroll to position [1368, 0]
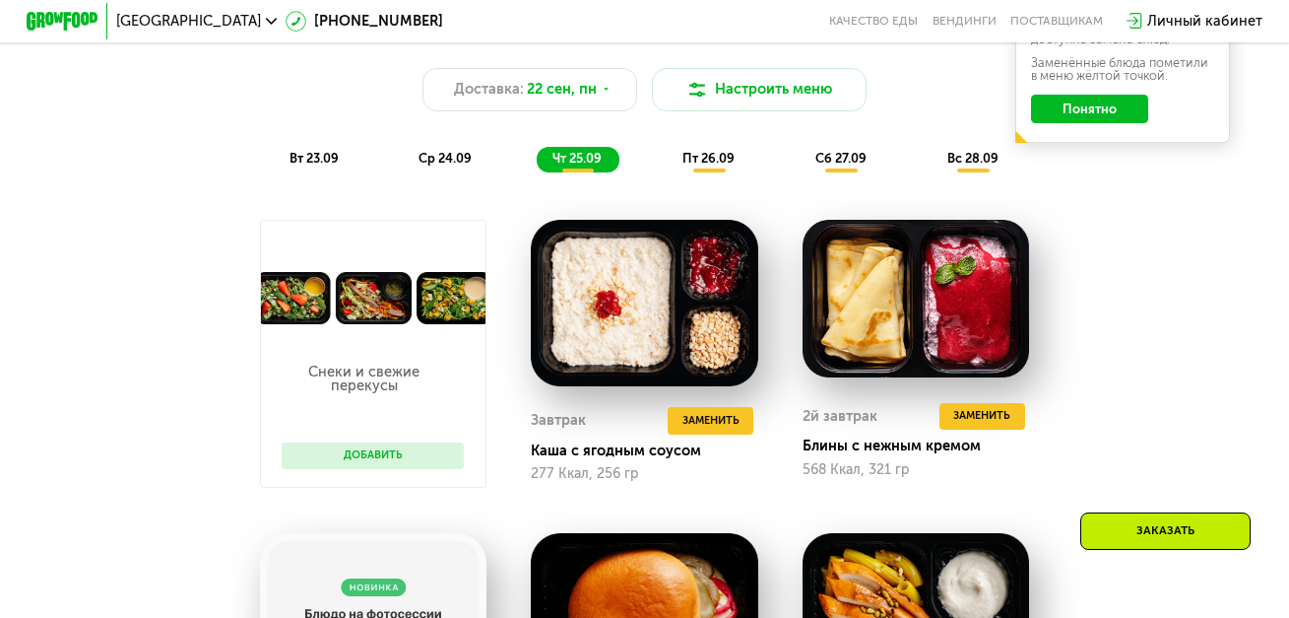
click at [732, 165] on span "пт 26.09" at bounding box center [709, 158] width 52 height 15
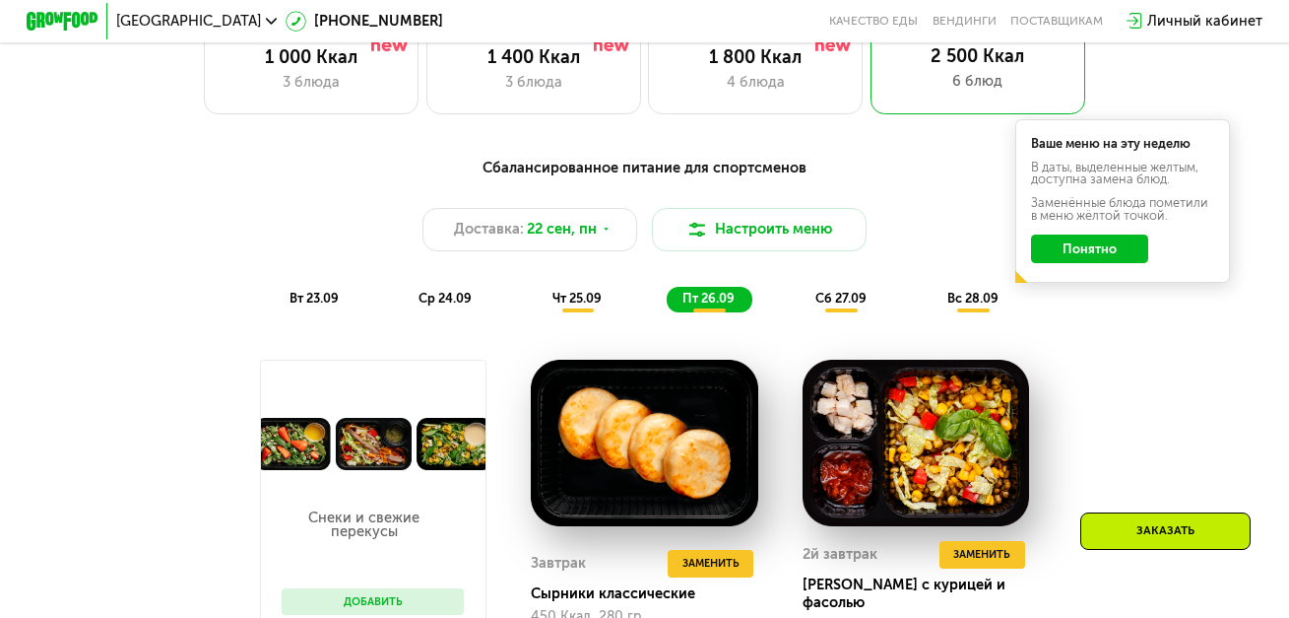
scroll to position [1194, 0]
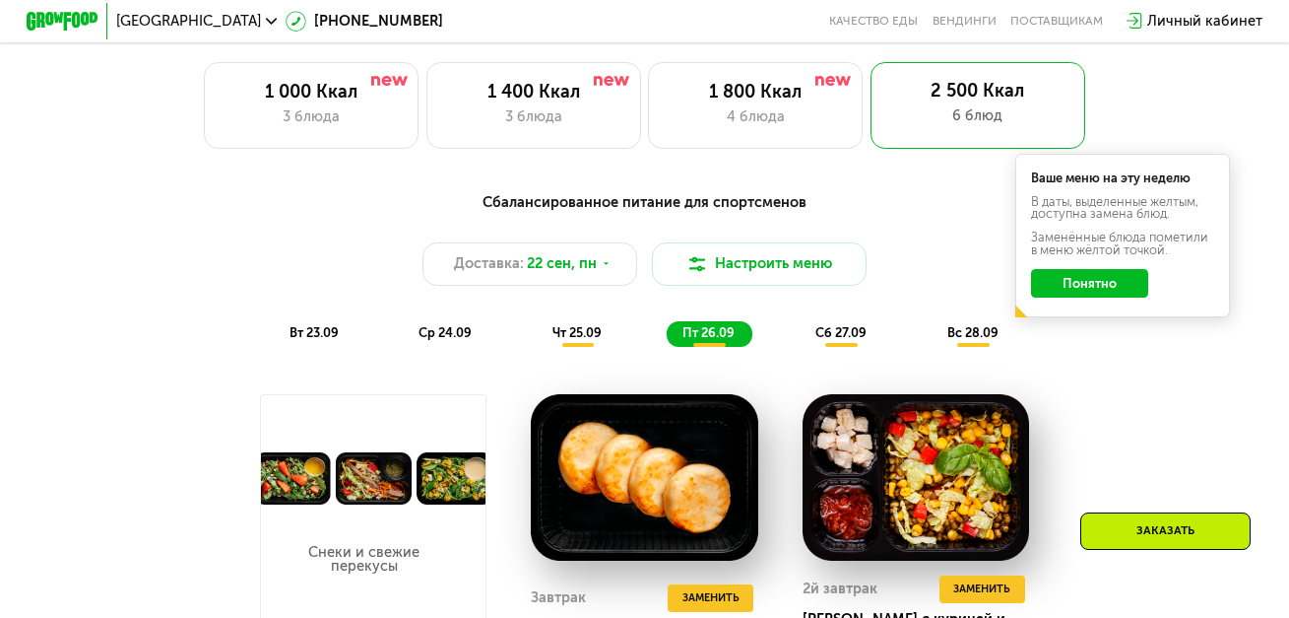
click at [310, 340] on span "вт 23.09" at bounding box center [314, 332] width 49 height 15
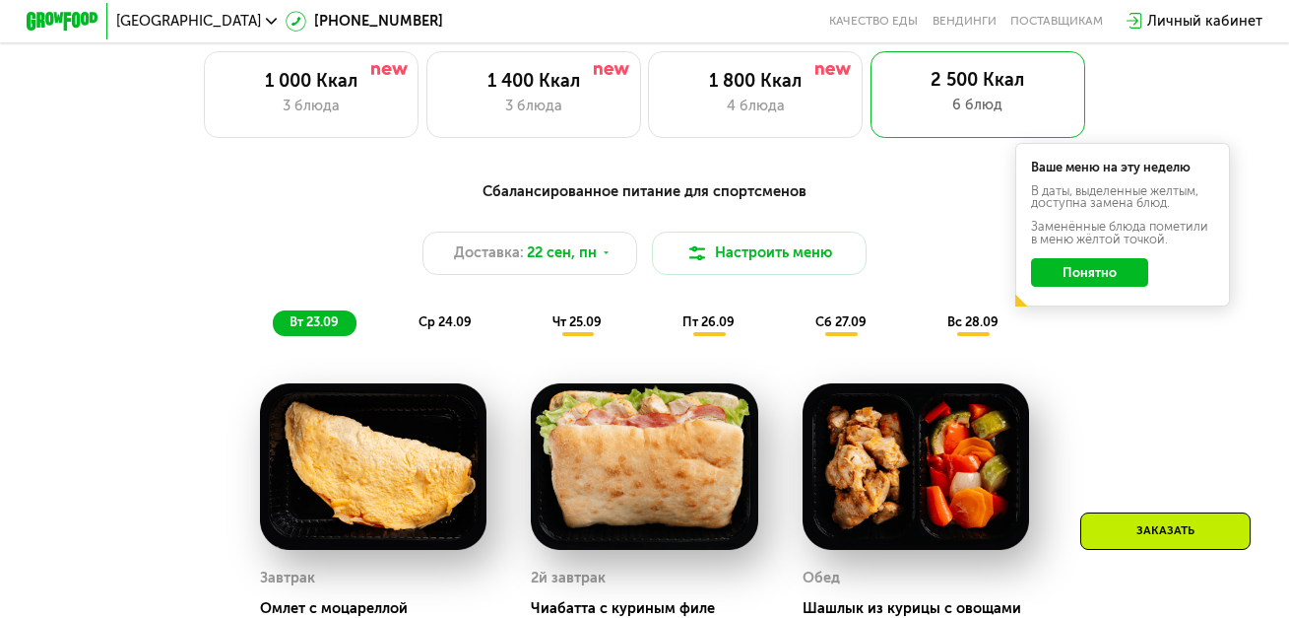
scroll to position [1182, 0]
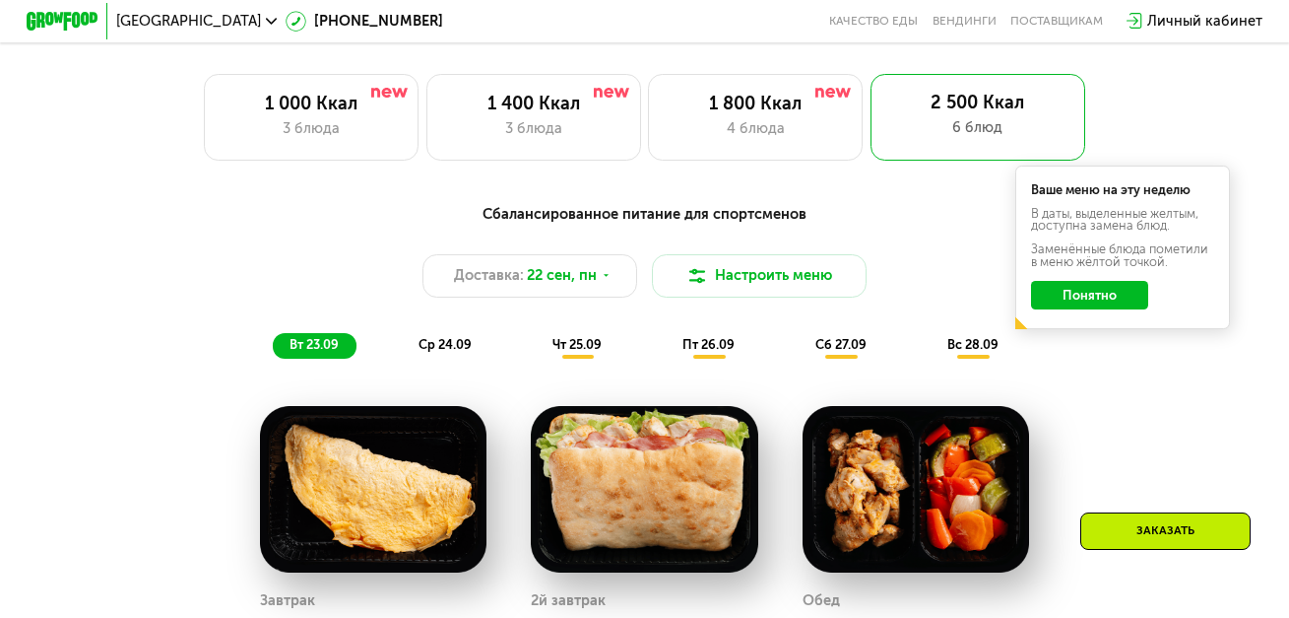
click at [451, 352] on span "ср 24.09" at bounding box center [445, 344] width 53 height 15
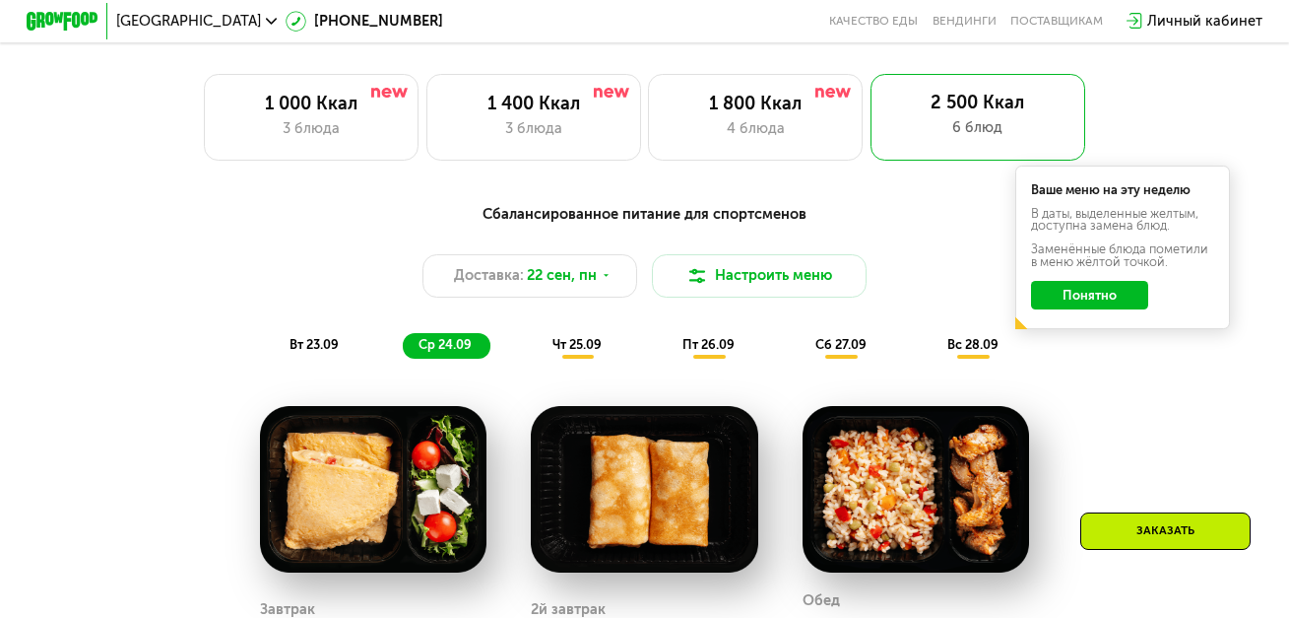
scroll to position [1158, 0]
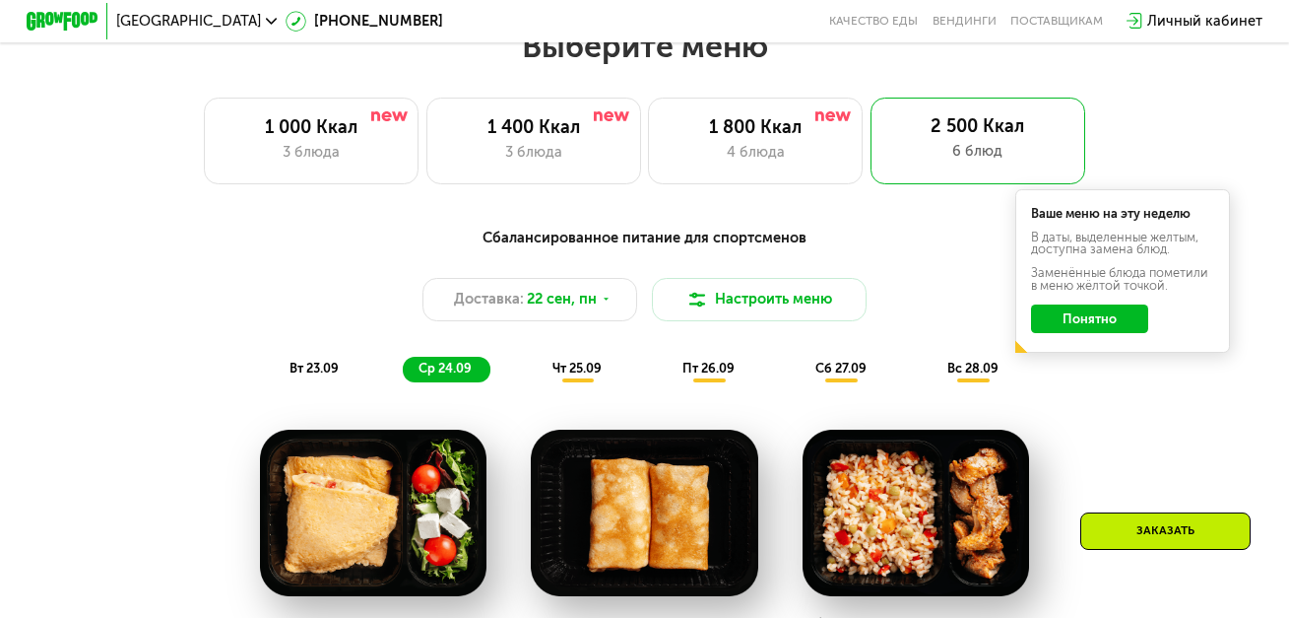
click at [584, 375] on span "чт 25.09" at bounding box center [577, 368] width 49 height 15
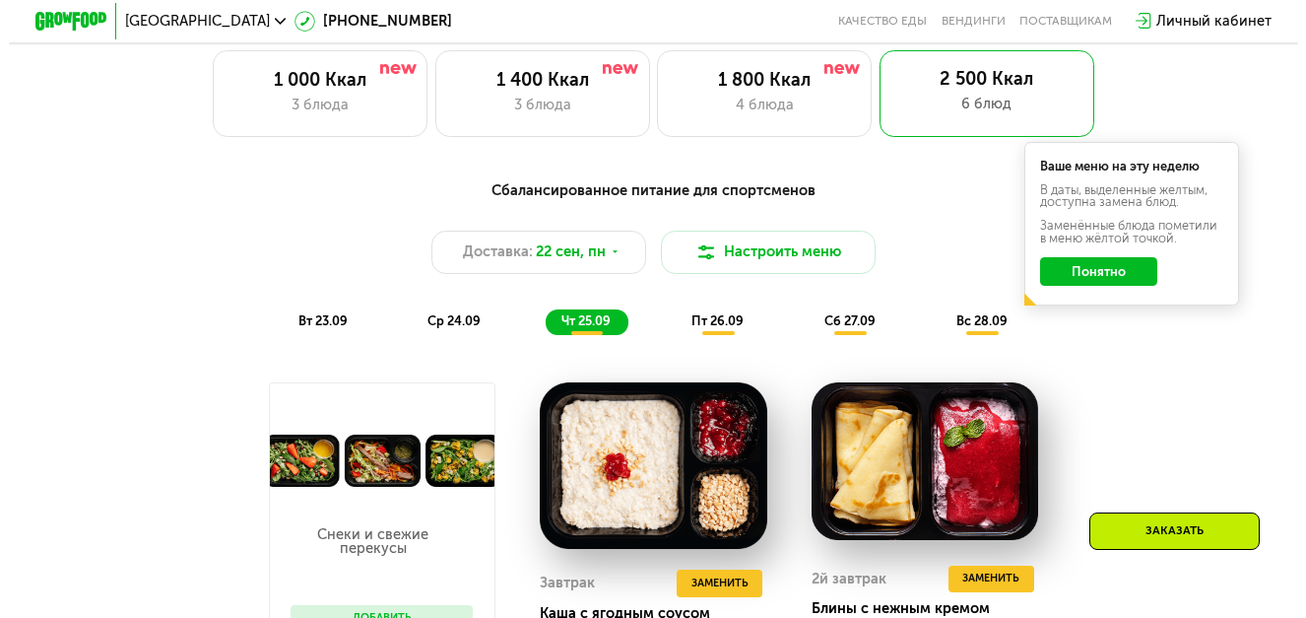
scroll to position [1182, 0]
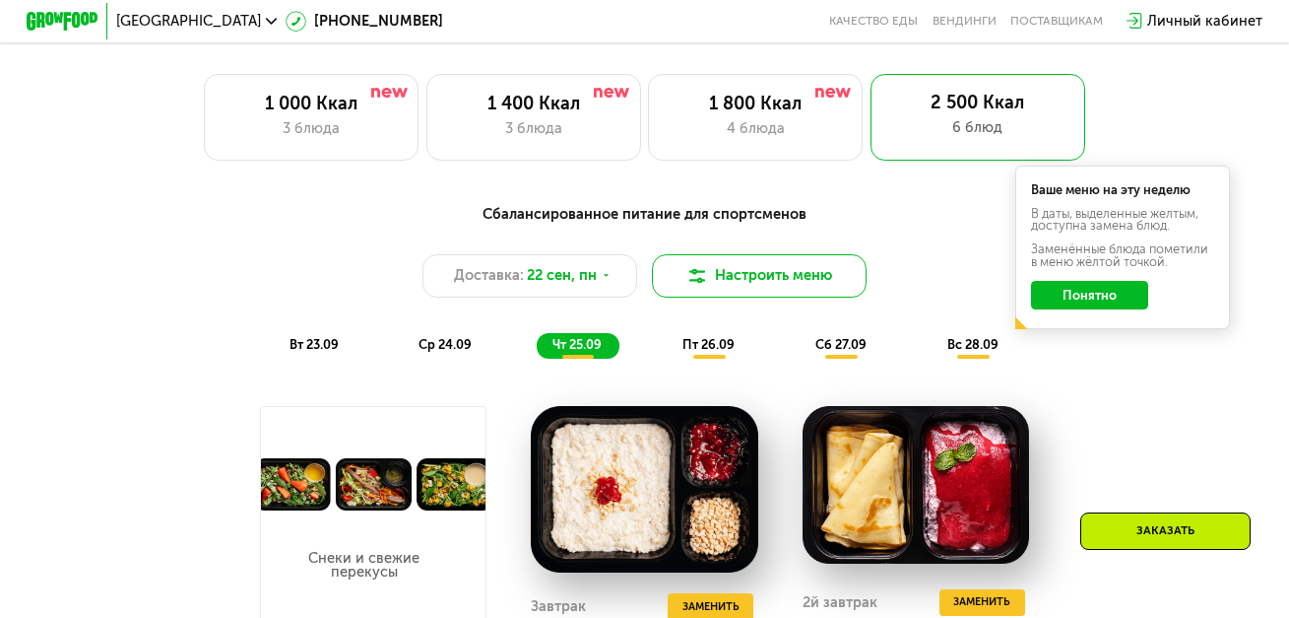
click at [809, 287] on button "Настроить меню" at bounding box center [759, 275] width 215 height 43
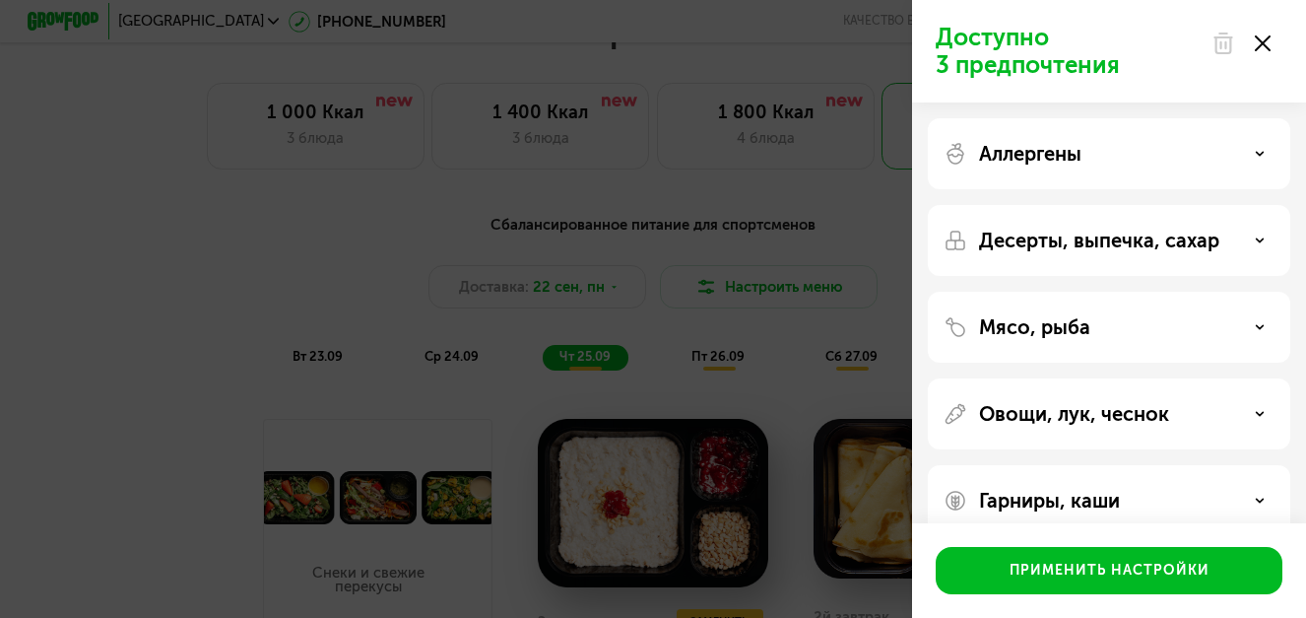
click at [1261, 154] on use at bounding box center [1260, 153] width 7 height 3
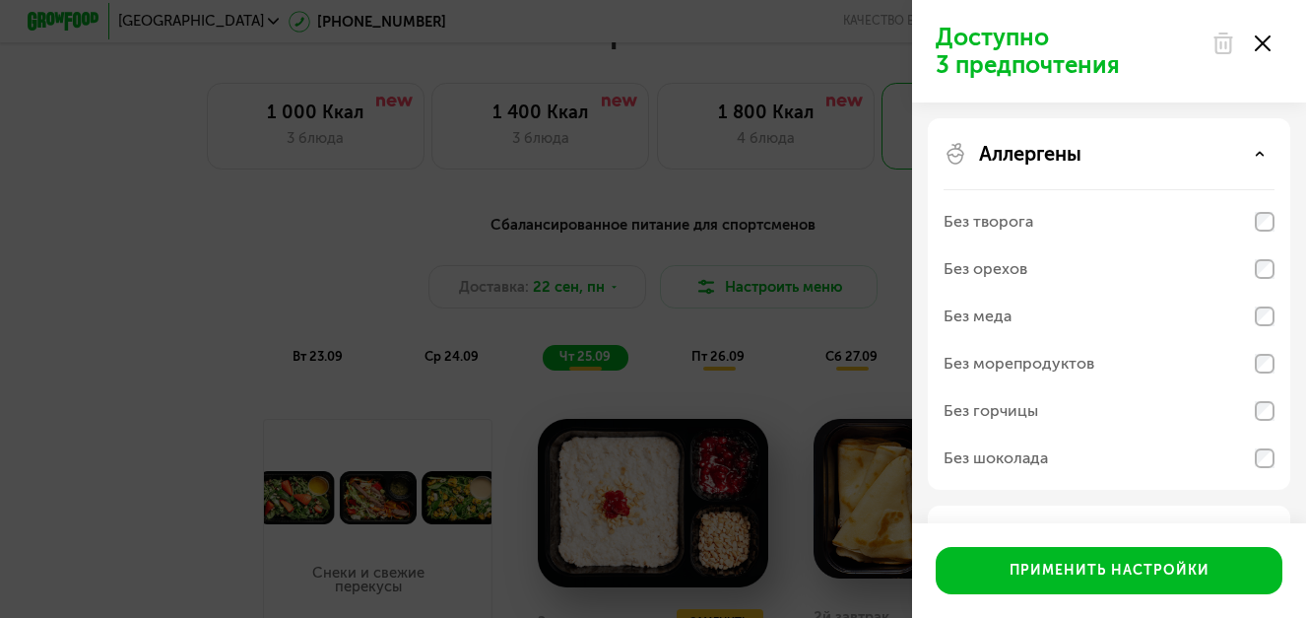
click at [1263, 157] on icon at bounding box center [1260, 154] width 10 height 10
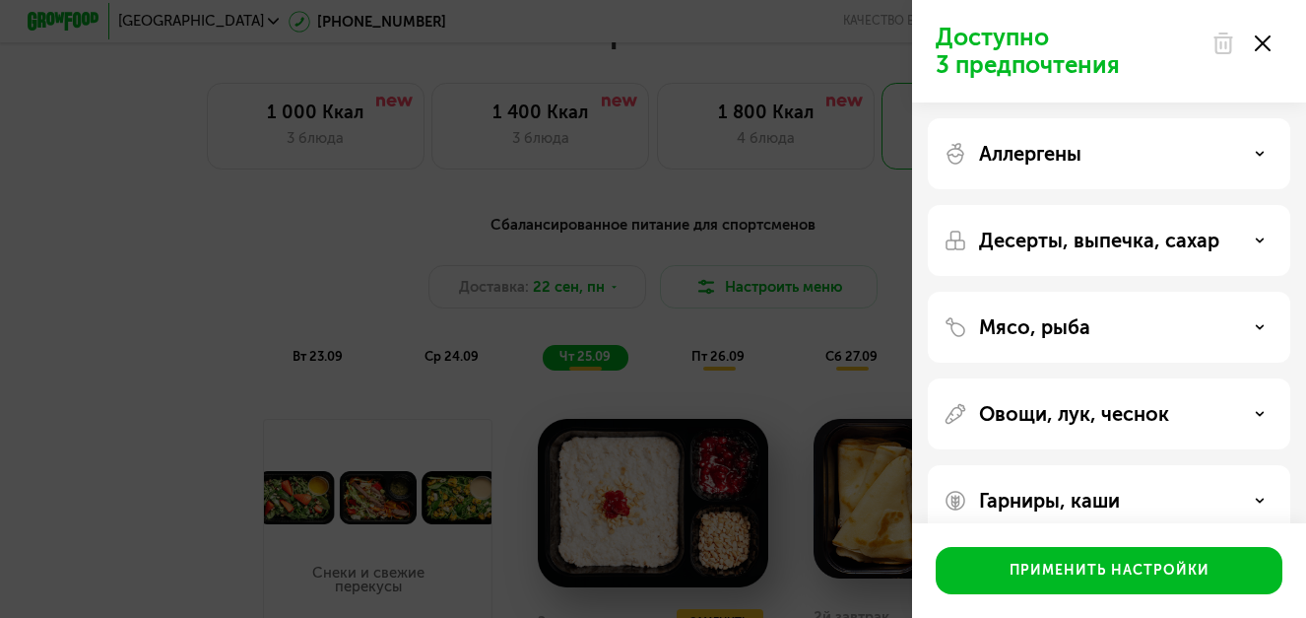
click at [1258, 236] on icon at bounding box center [1260, 240] width 10 height 10
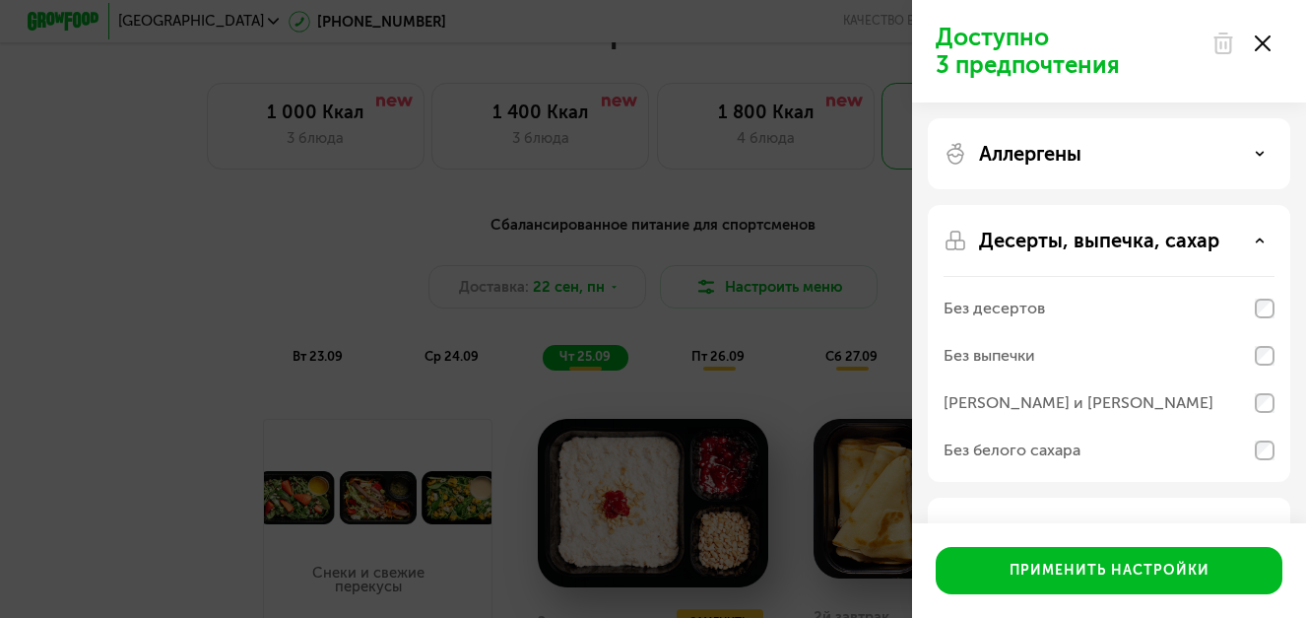
click at [1264, 236] on icon at bounding box center [1260, 240] width 10 height 10
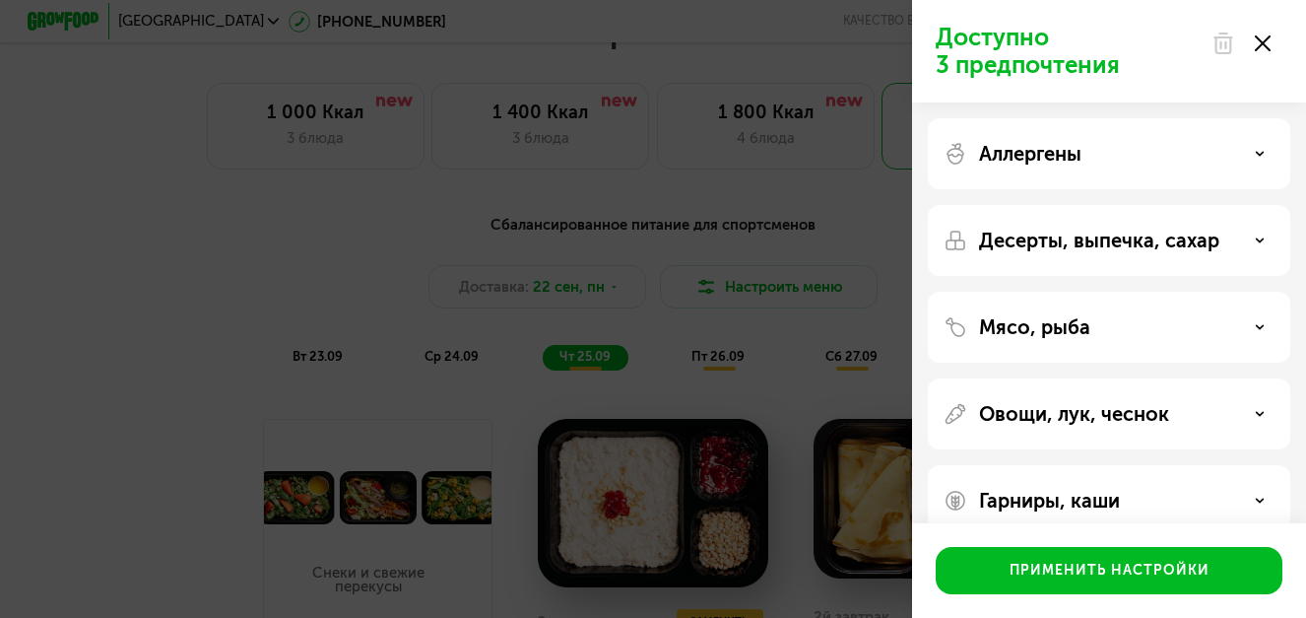
click at [1260, 335] on div "Мясо, рыба" at bounding box center [1109, 327] width 331 height 24
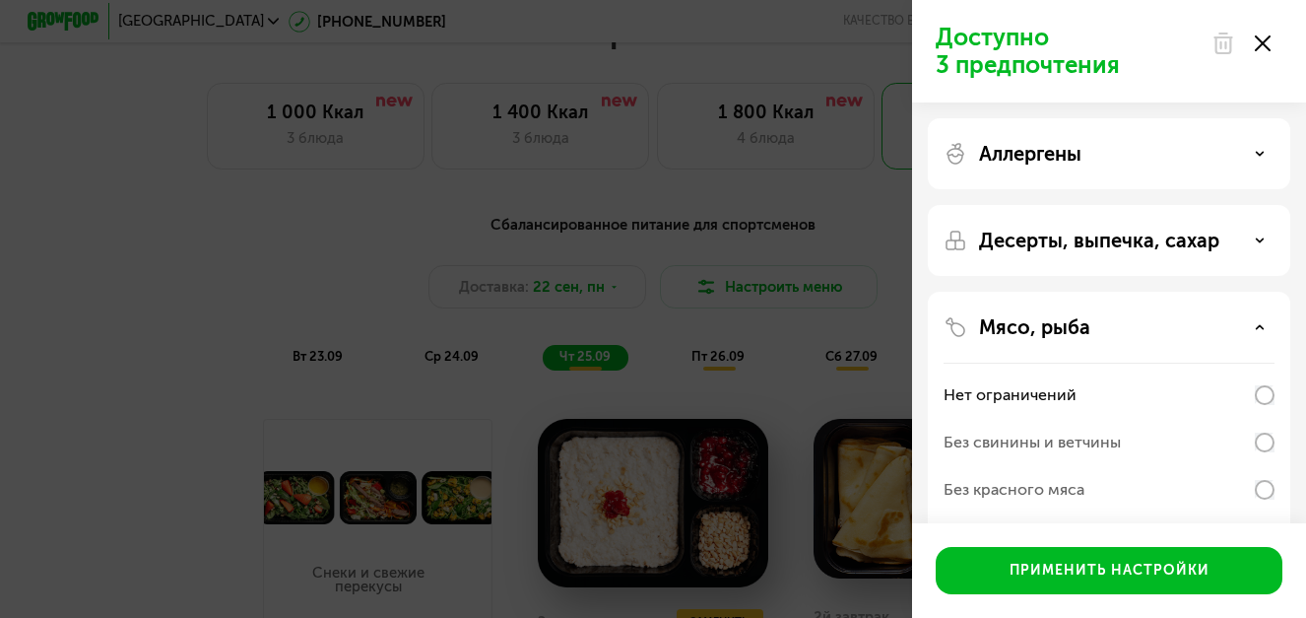
click at [1260, 326] on use at bounding box center [1260, 326] width 7 height 3
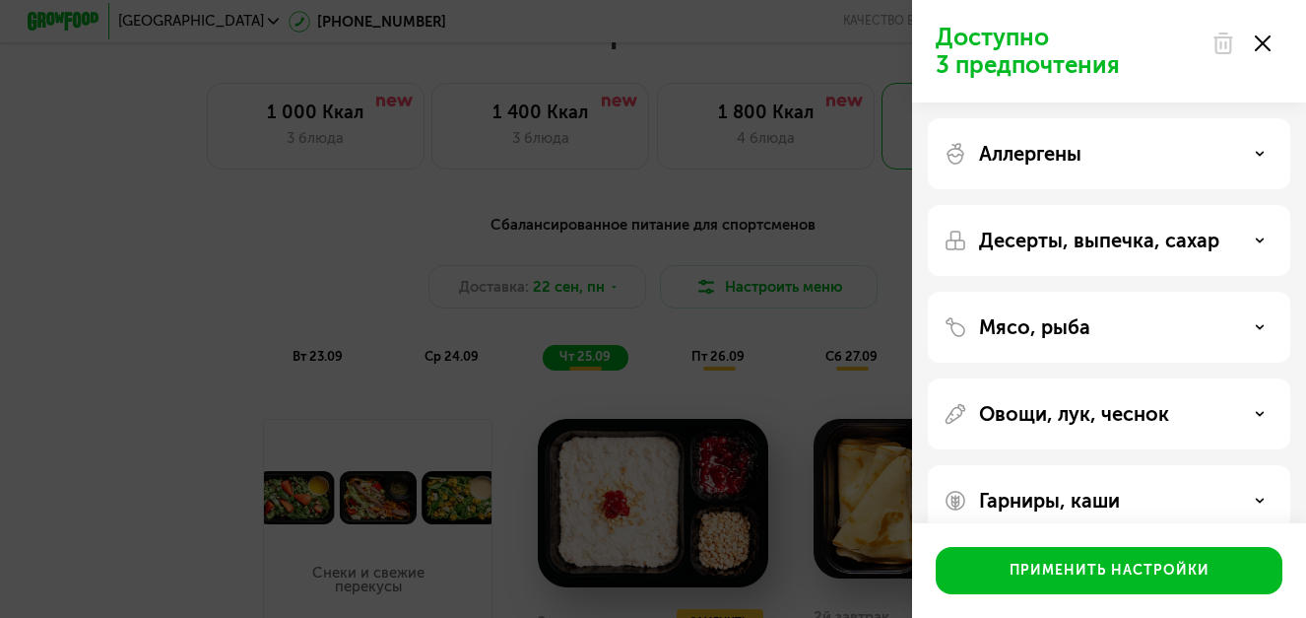
click at [1251, 418] on div "Овощи, лук, чеснок" at bounding box center [1109, 414] width 331 height 24
click at [1263, 414] on icon at bounding box center [1260, 414] width 10 height 10
click at [1253, 505] on div "Гарниры, каши" at bounding box center [1109, 501] width 331 height 24
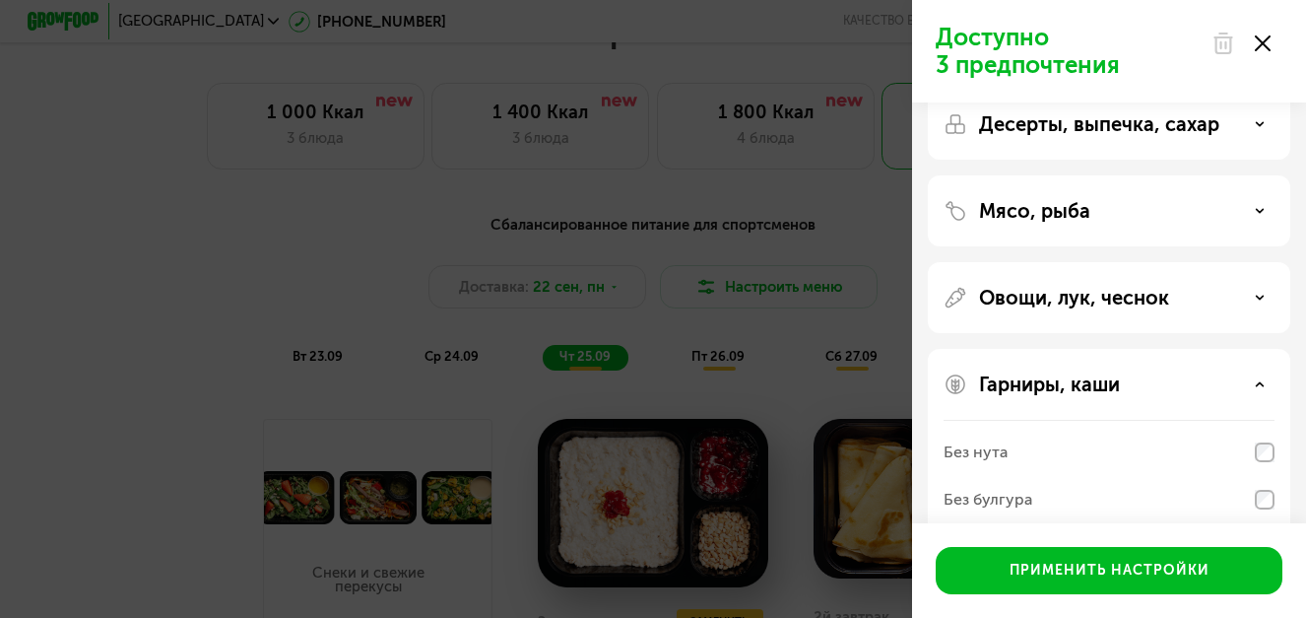
scroll to position [286, 0]
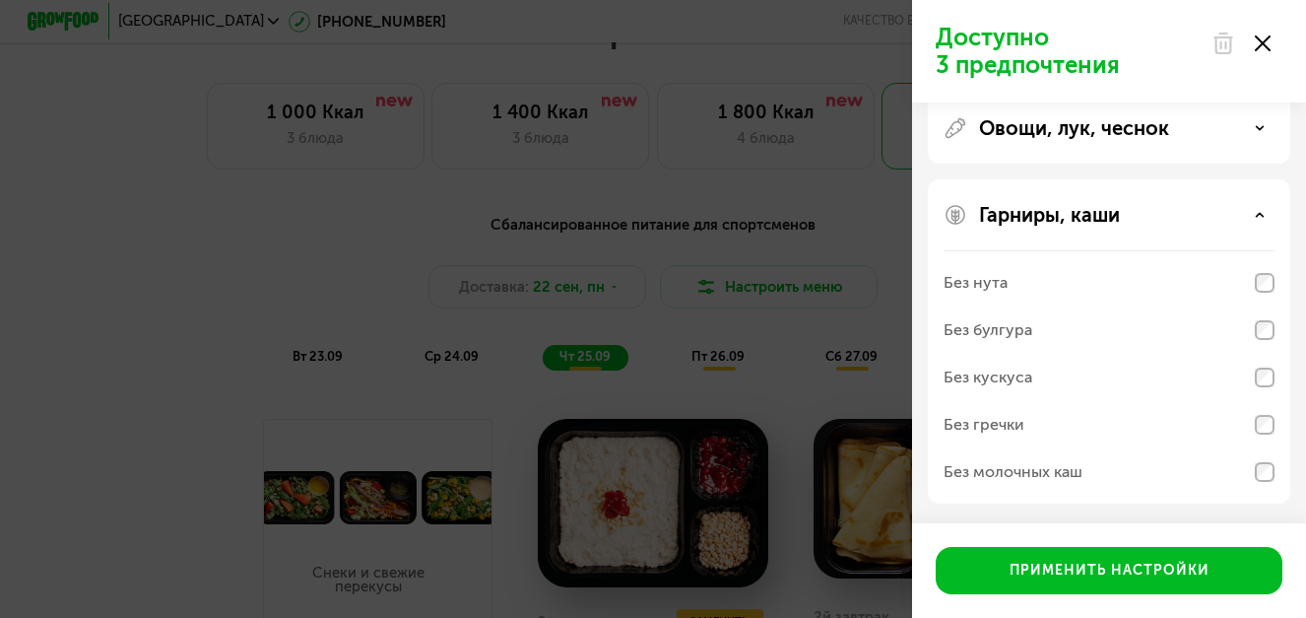
click at [1260, 211] on icon at bounding box center [1260, 215] width 10 height 10
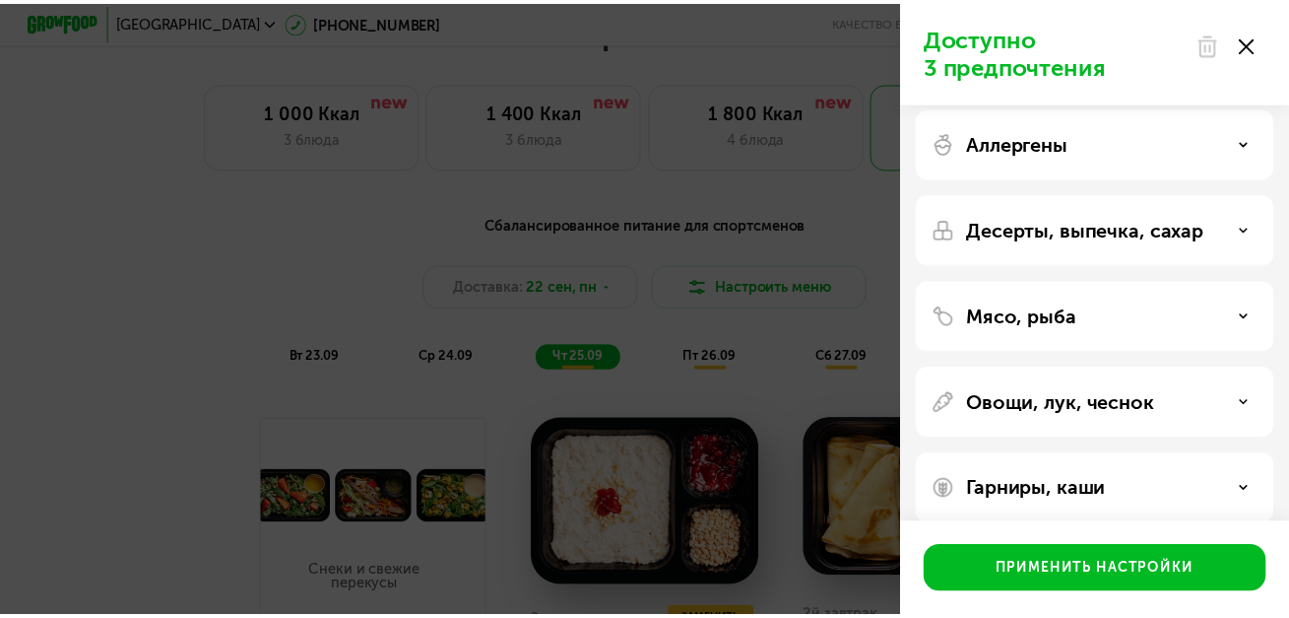
scroll to position [0, 0]
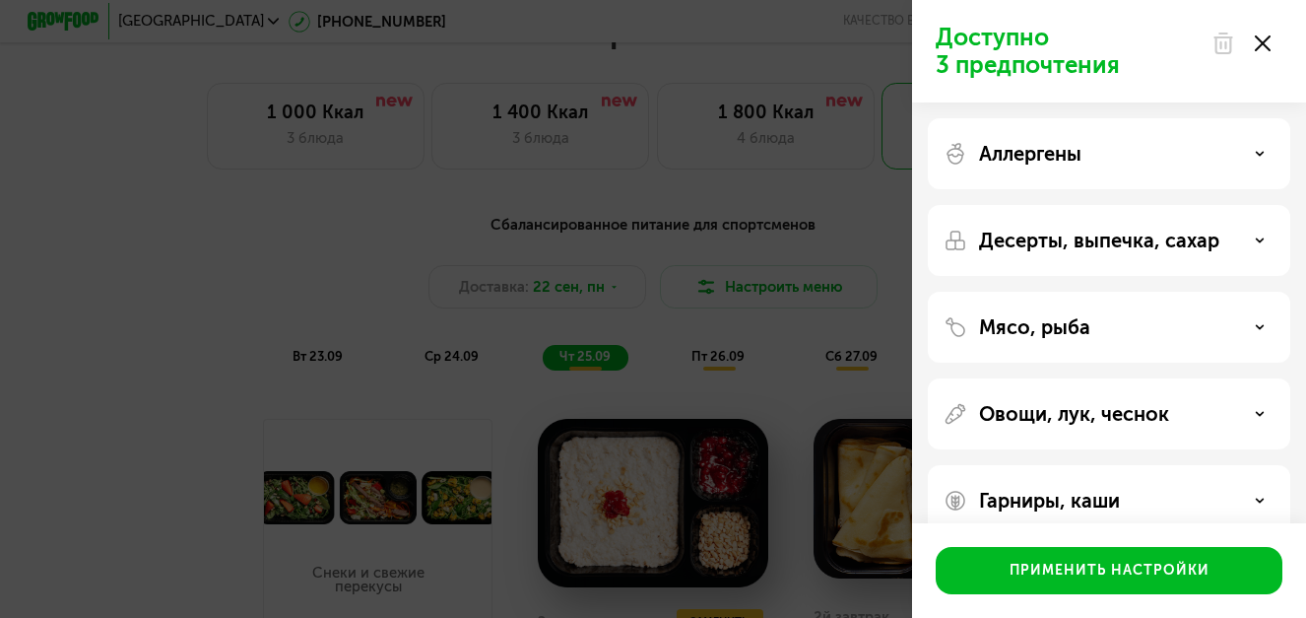
click at [1257, 46] on icon at bounding box center [1263, 43] width 16 height 16
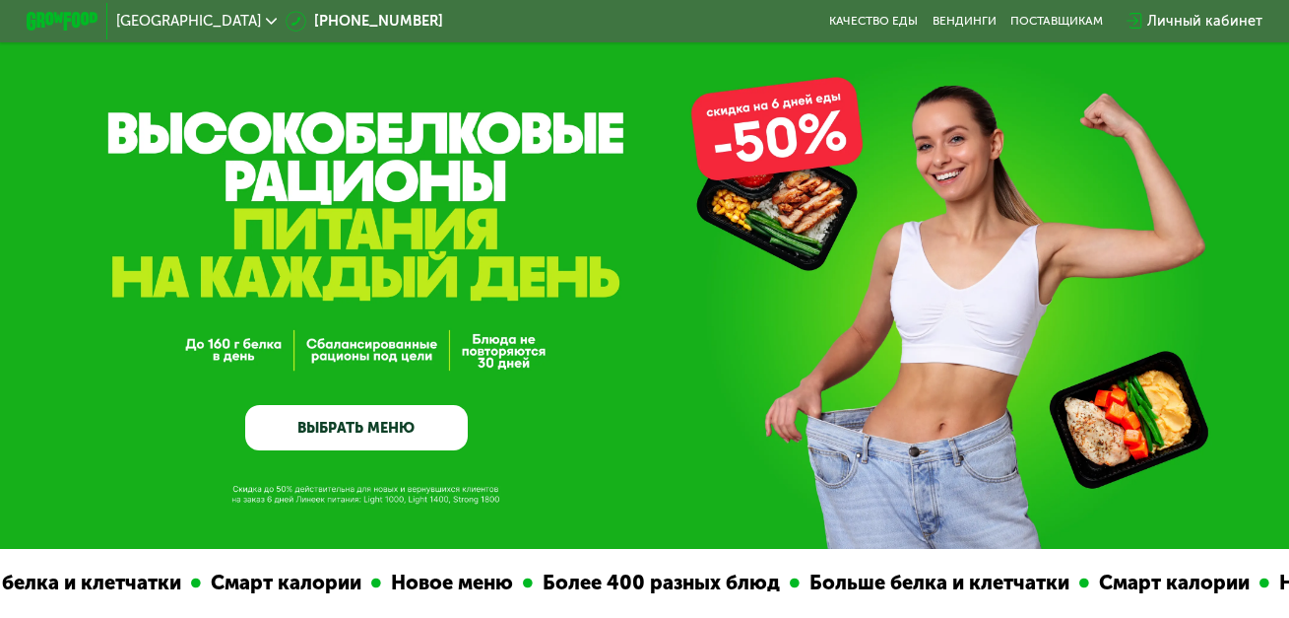
scroll to position [45, 0]
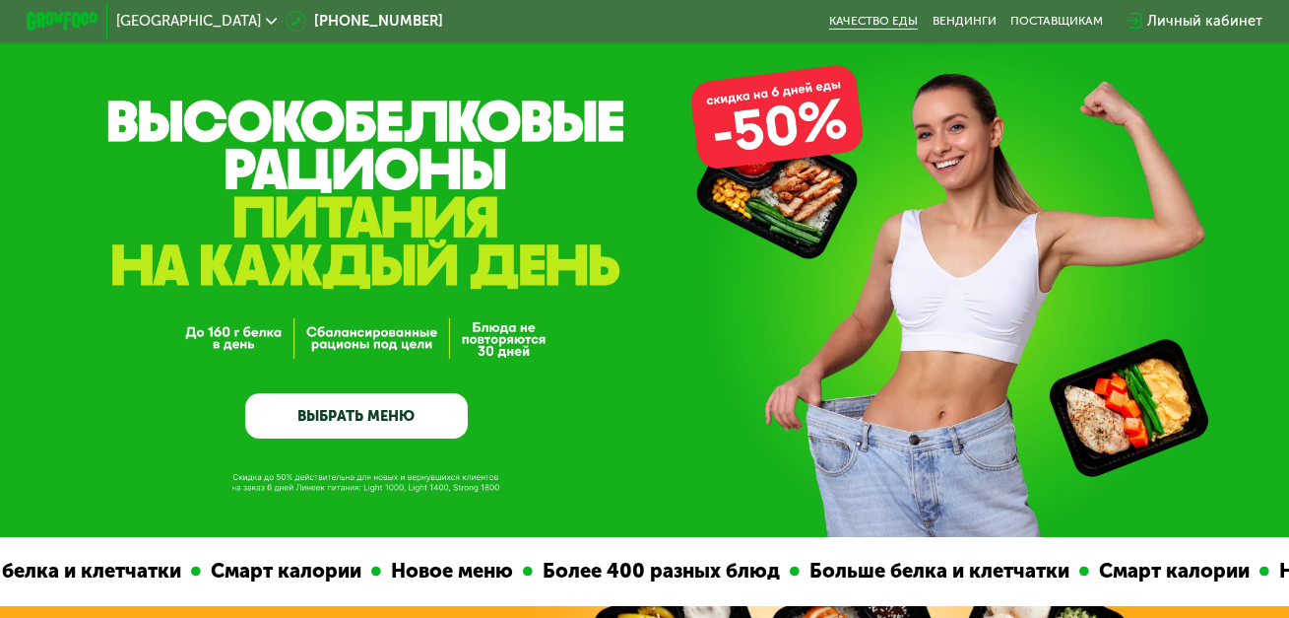
click at [880, 18] on link "Качество еды" at bounding box center [873, 21] width 89 height 15
